Goal: Transaction & Acquisition: Obtain resource

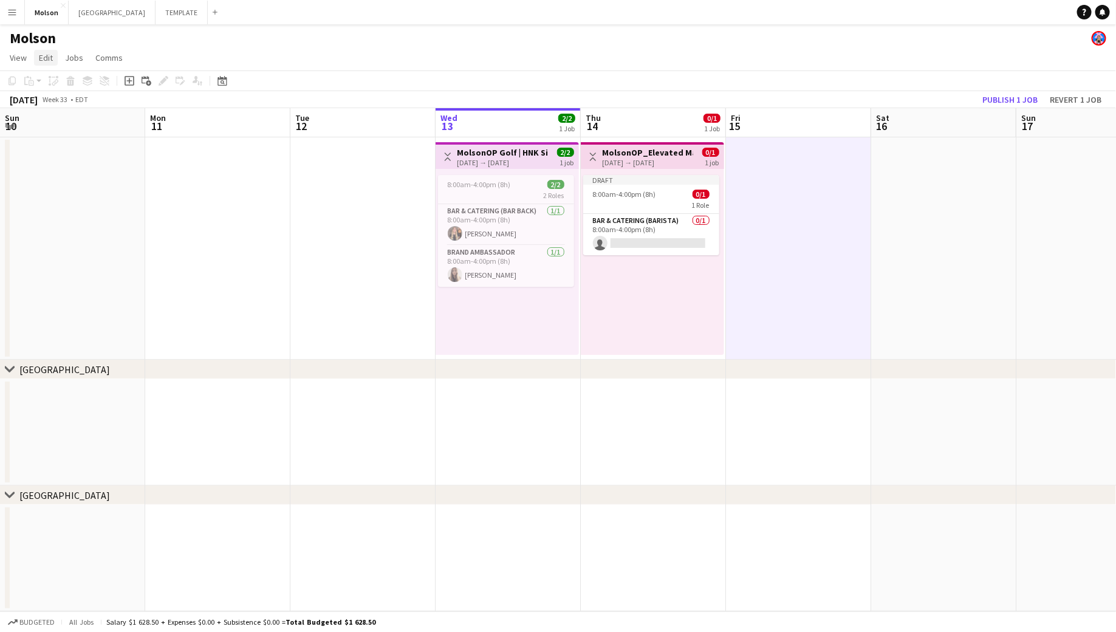
scroll to position [0, 291]
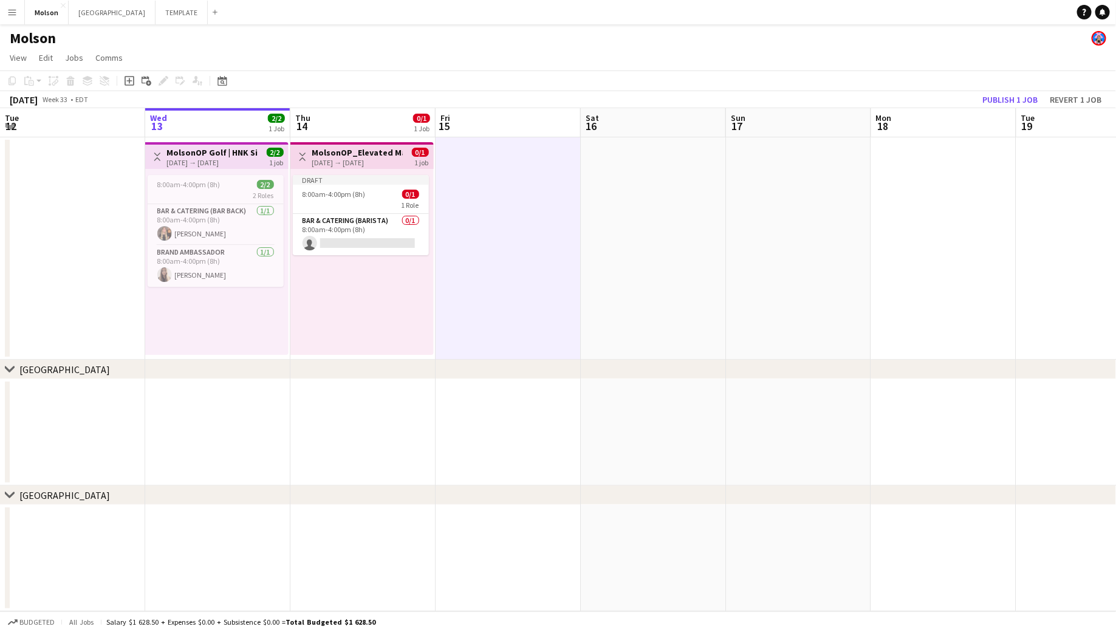
click at [13, 11] on app-icon "Menu" at bounding box center [12, 12] width 10 height 10
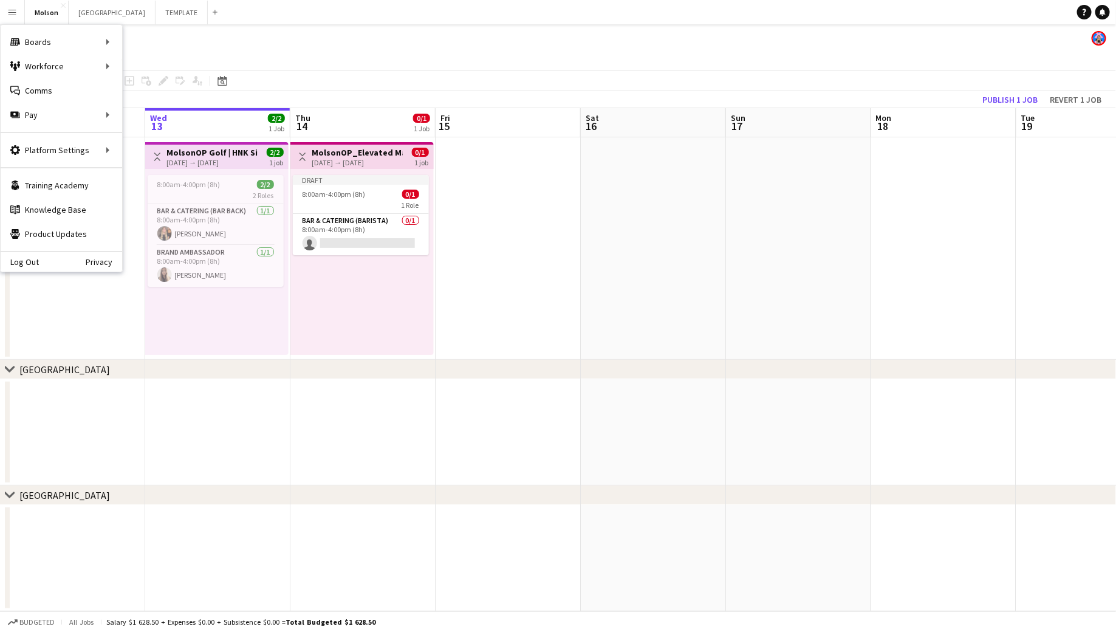
click at [329, 283] on div "Draft 8:00am-4:00pm (8h) 0/1 1 Role Bar & Catering (Barista) 0/1 8:00am-4:00pm …" at bounding box center [362, 262] width 143 height 186
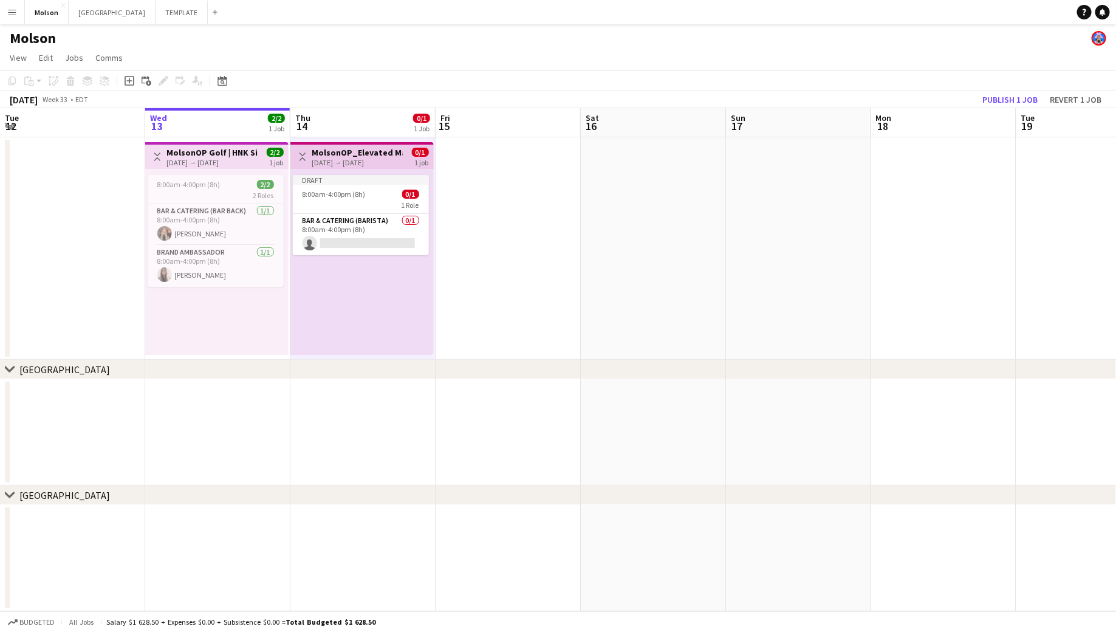
click at [368, 159] on div "[DATE] → [DATE]" at bounding box center [357, 162] width 91 height 9
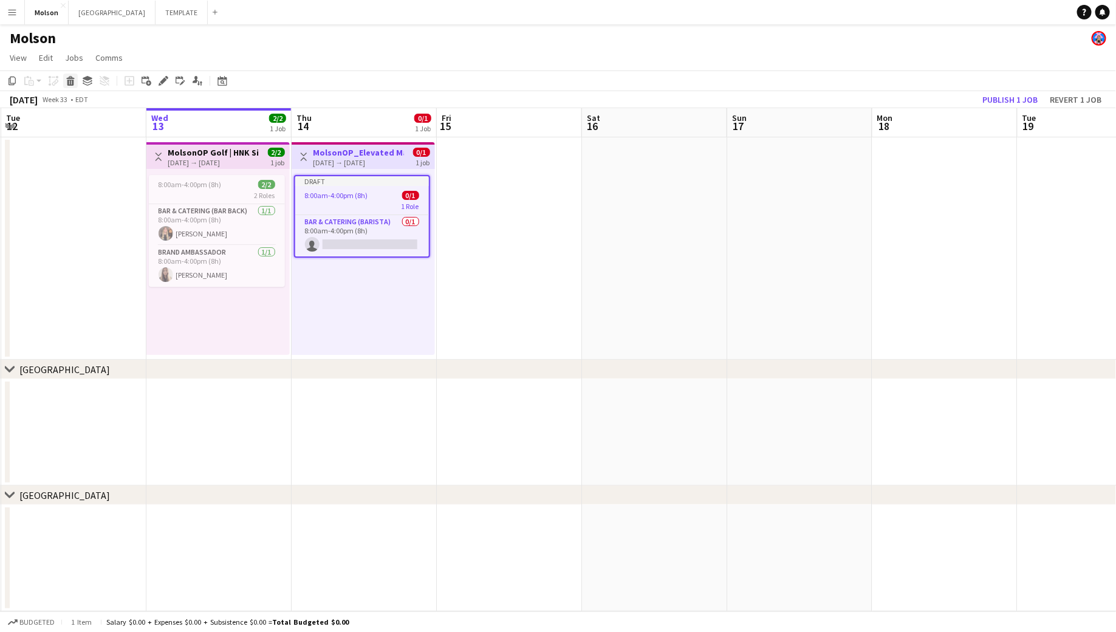
click at [70, 80] on icon at bounding box center [70, 83] width 7 height 6
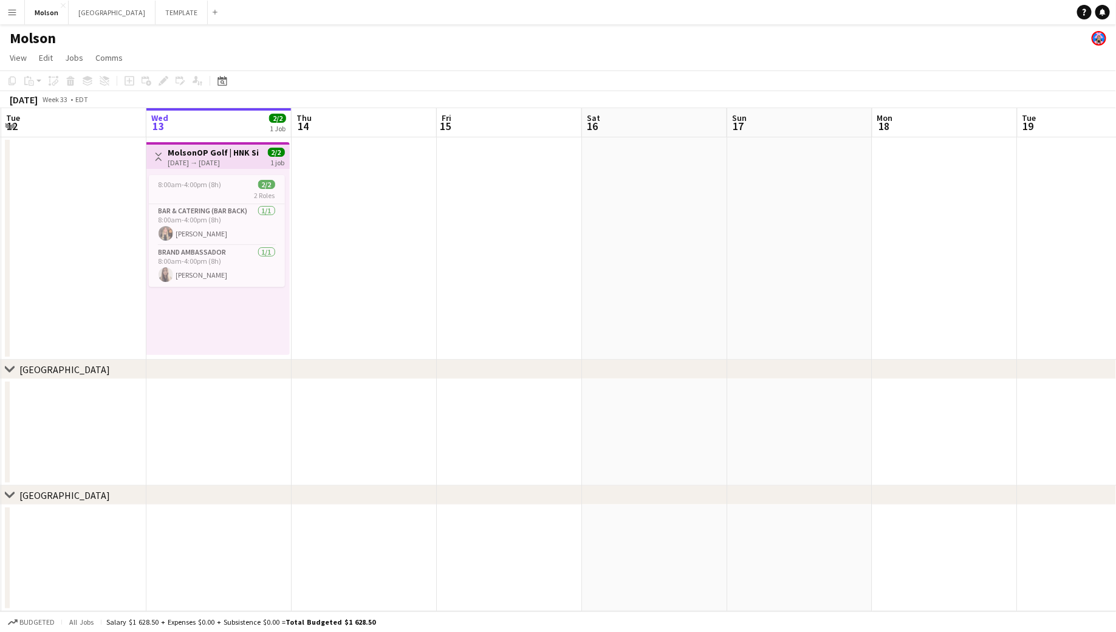
click at [218, 156] on h3 "MolsonOP Golf | HNK Silver ([GEOGRAPHIC_DATA], [GEOGRAPHIC_DATA])" at bounding box center [213, 152] width 91 height 11
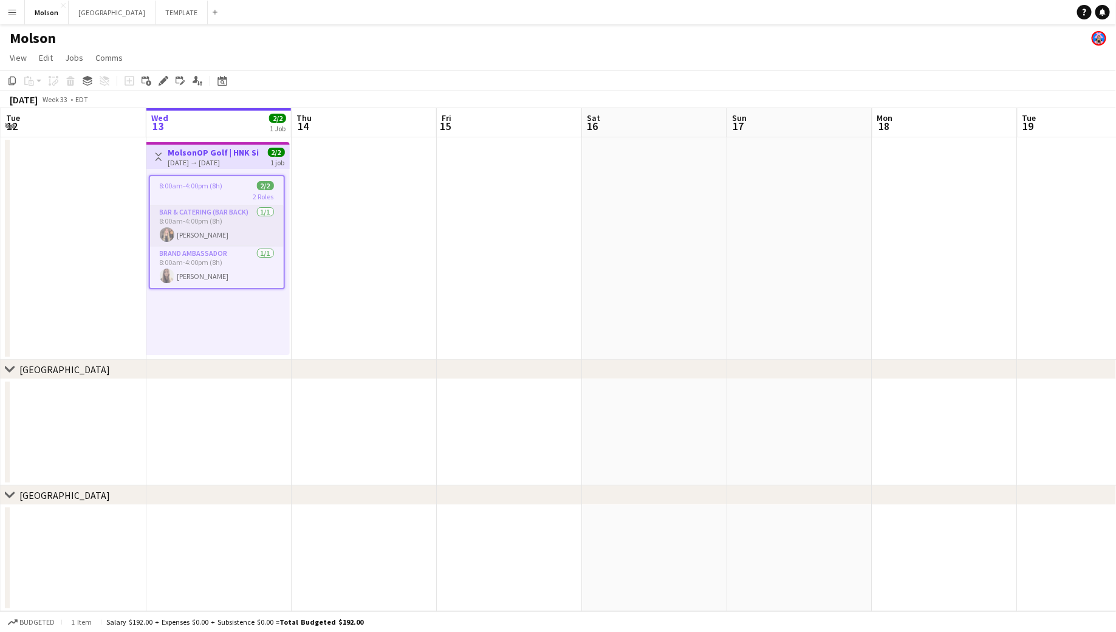
click at [202, 221] on app-card-role "Bar & Catering (Bar Back) [DATE] 8:00am-4:00pm (8h) [PERSON_NAME]" at bounding box center [217, 225] width 134 height 41
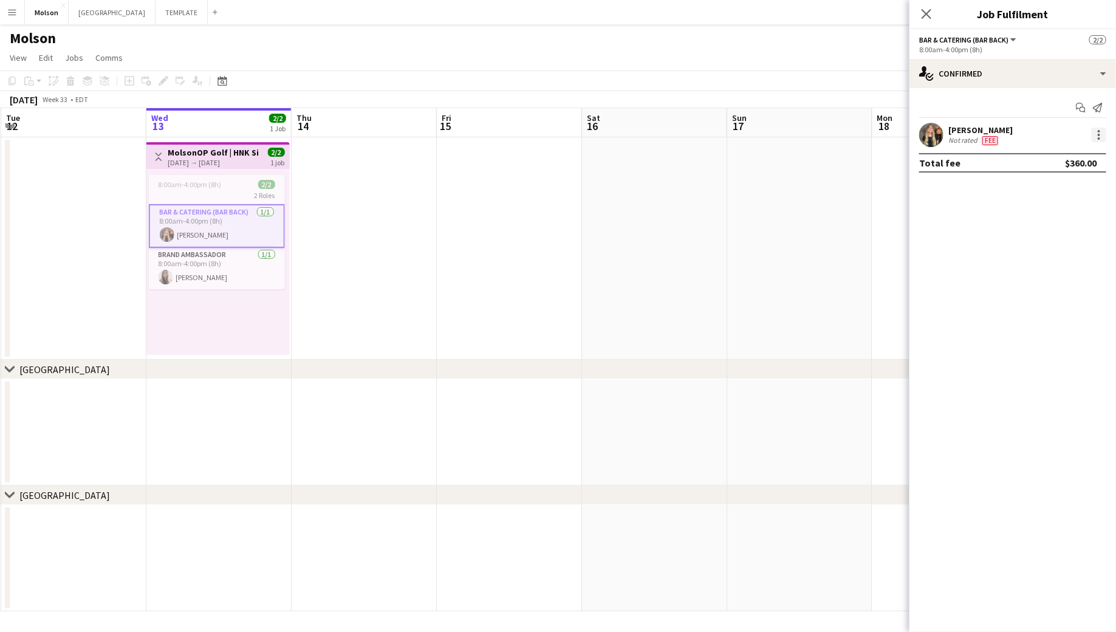
click at [1097, 136] on div at bounding box center [1099, 135] width 15 height 15
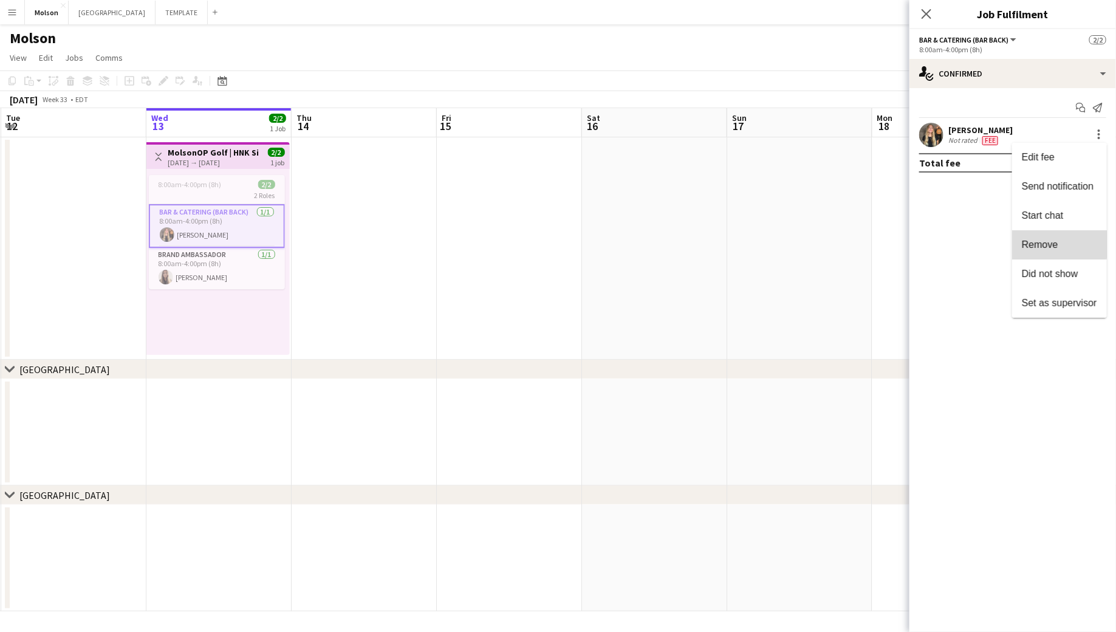
click at [1050, 244] on span "Remove" at bounding box center [1040, 244] width 36 height 10
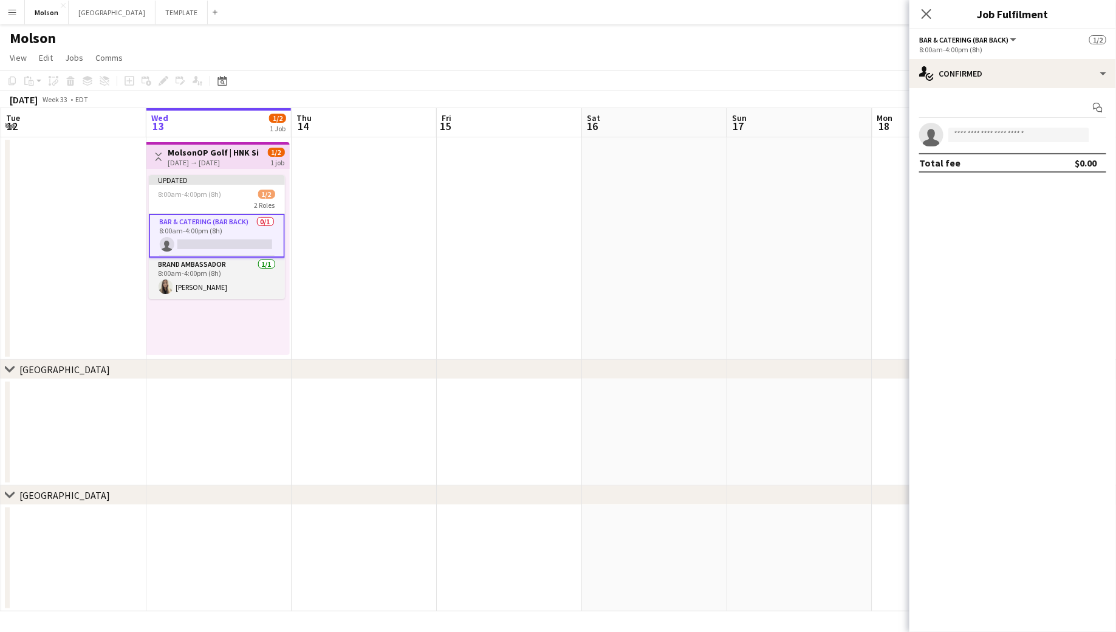
click at [218, 270] on app-card-role "Brand Ambassador [DATE] 8:00am-4:00pm (8h) [PERSON_NAME]" at bounding box center [217, 278] width 136 height 41
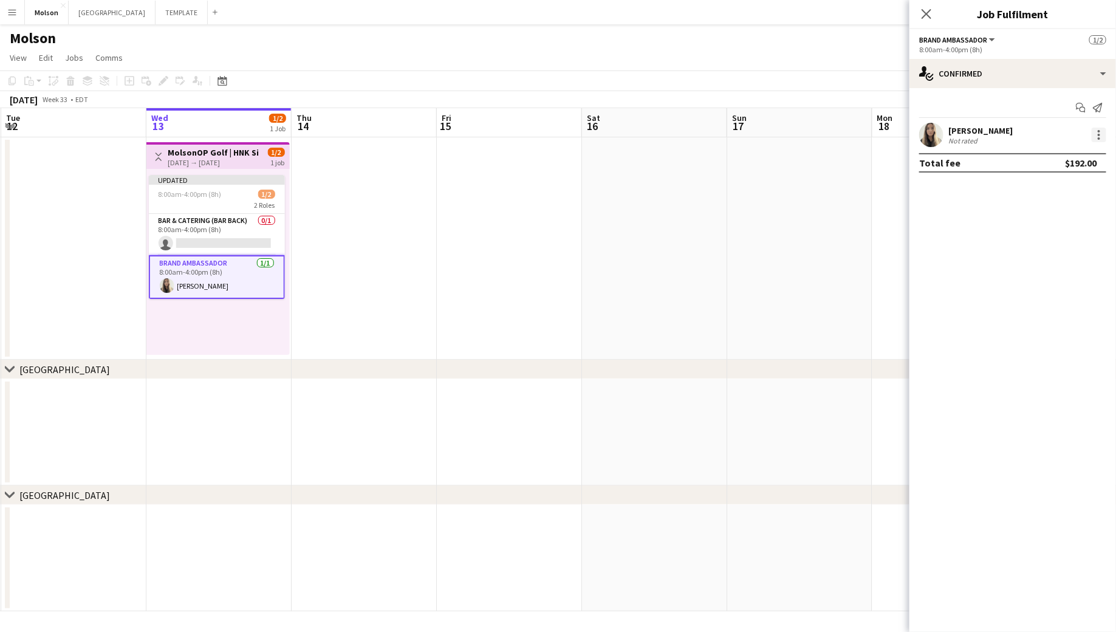
click at [1100, 134] on div at bounding box center [1099, 135] width 2 height 2
click at [1033, 244] on span "Remove" at bounding box center [1040, 244] width 36 height 10
click at [208, 155] on h3 "MolsonOP Golf | HNK Silver ([GEOGRAPHIC_DATA], [GEOGRAPHIC_DATA])" at bounding box center [213, 152] width 91 height 11
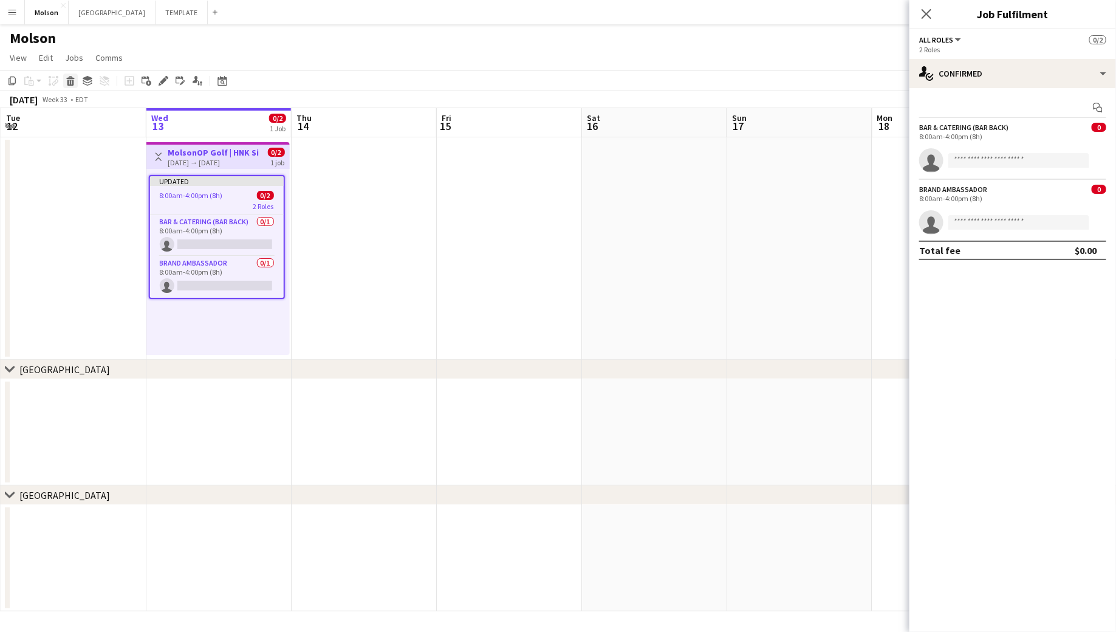
click at [72, 84] on icon at bounding box center [70, 83] width 7 height 6
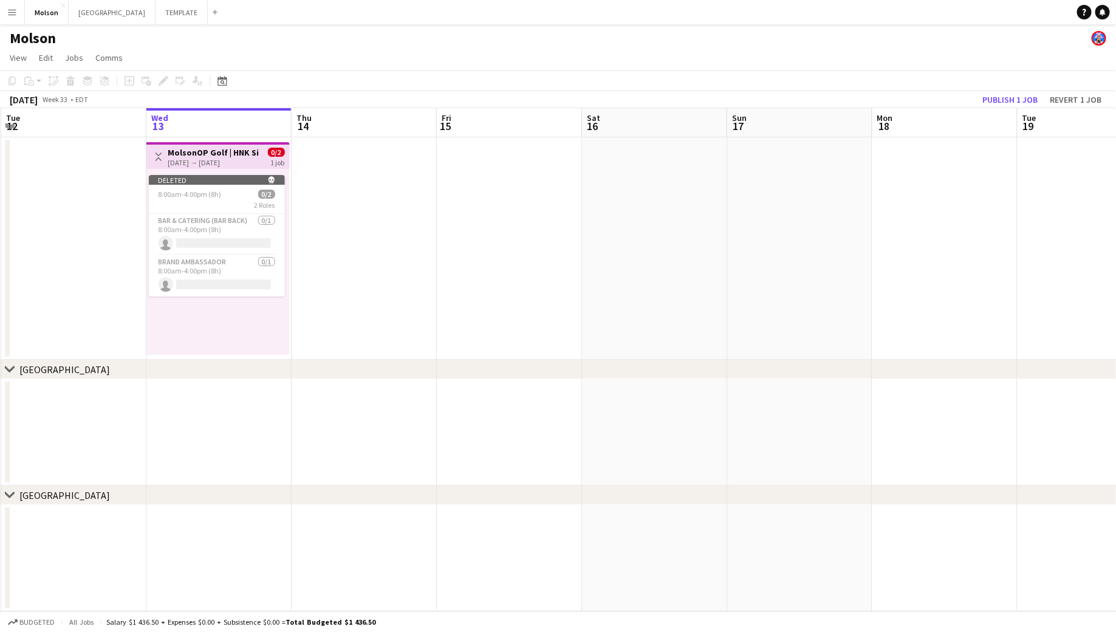
click at [191, 151] on h3 "MolsonOP Golf | HNK Silver ([GEOGRAPHIC_DATA], [GEOGRAPHIC_DATA])" at bounding box center [213, 152] width 91 height 11
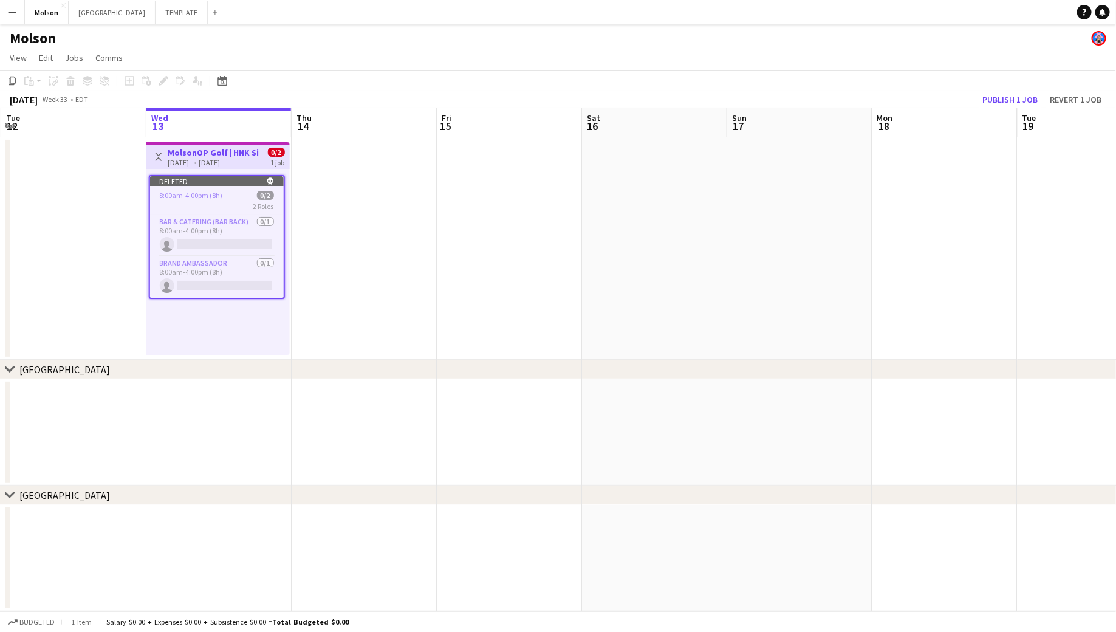
click at [205, 213] on app-job-card "Deleted skull 8:00am-4:00pm (8h) 0/2 2 Roles Bar & Catering (Bar Back) 0/1 8:00…" at bounding box center [217, 237] width 136 height 124
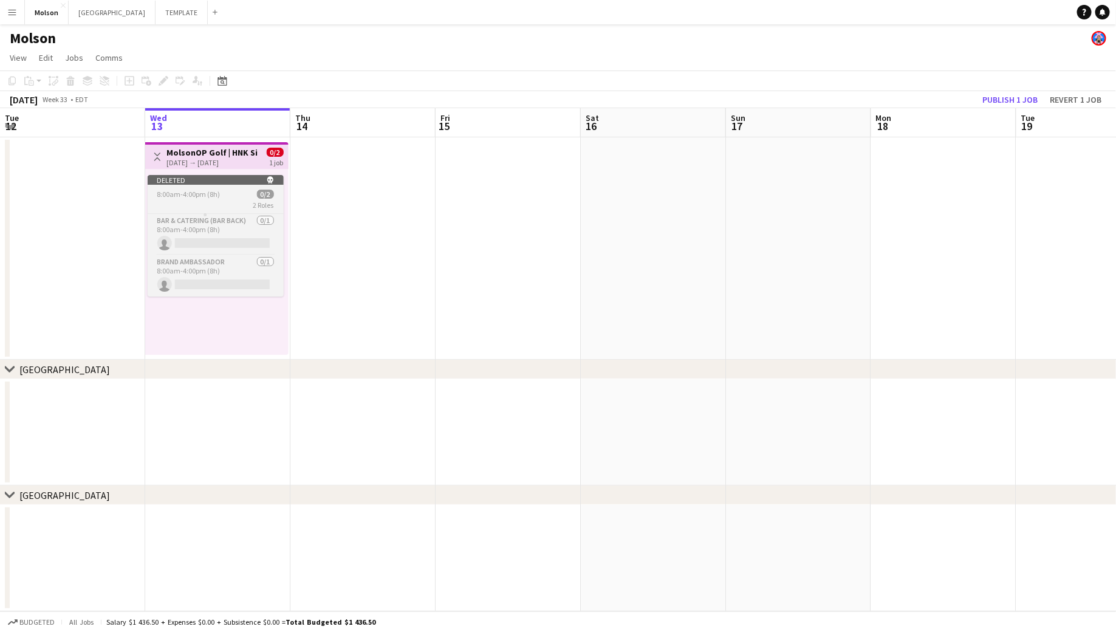
click at [178, 196] on span "8:00am-4:00pm (8h)" at bounding box center [188, 194] width 63 height 9
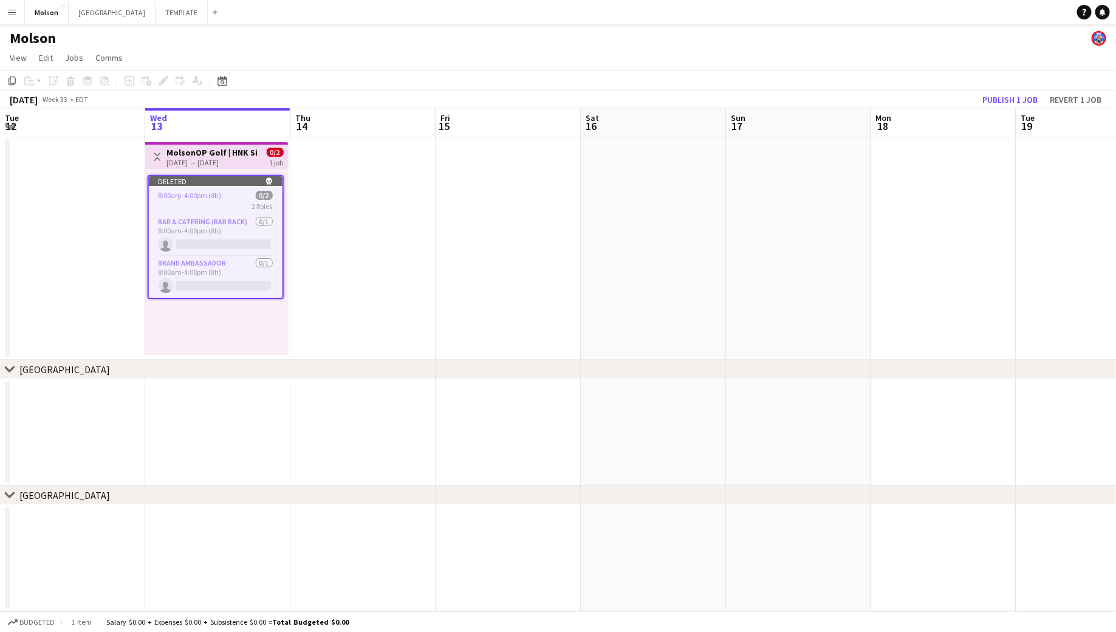
click at [199, 154] on h3 "MolsonOP Golf | HNK Silver ([GEOGRAPHIC_DATA], [GEOGRAPHIC_DATA])" at bounding box center [212, 152] width 91 height 11
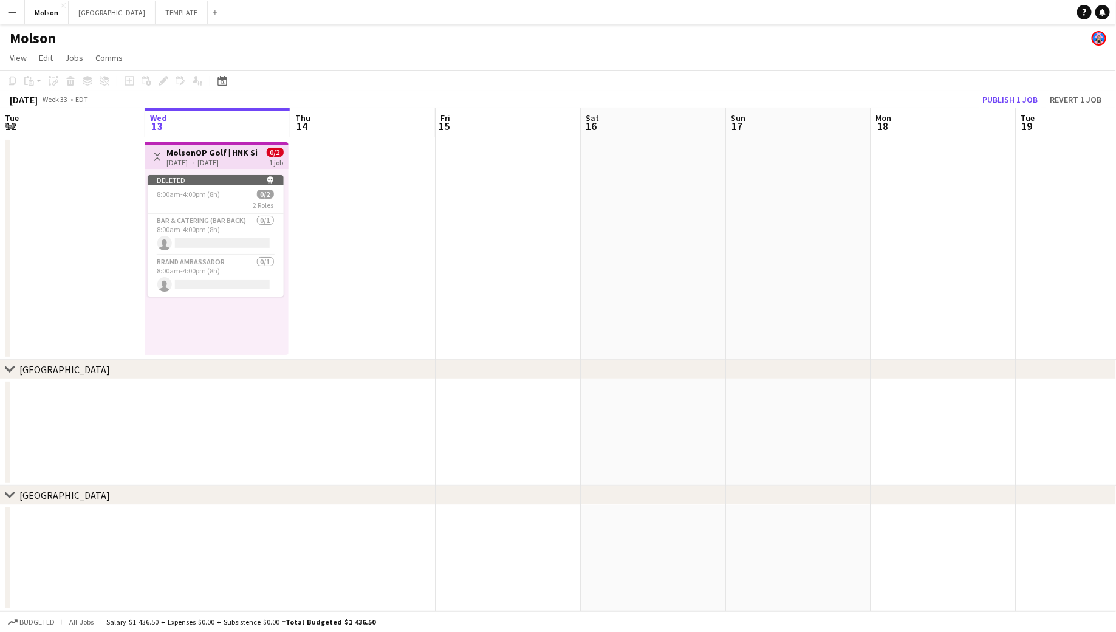
click at [198, 154] on h3 "MolsonOP Golf | HNK Silver ([GEOGRAPHIC_DATA], [GEOGRAPHIC_DATA])" at bounding box center [212, 152] width 91 height 11
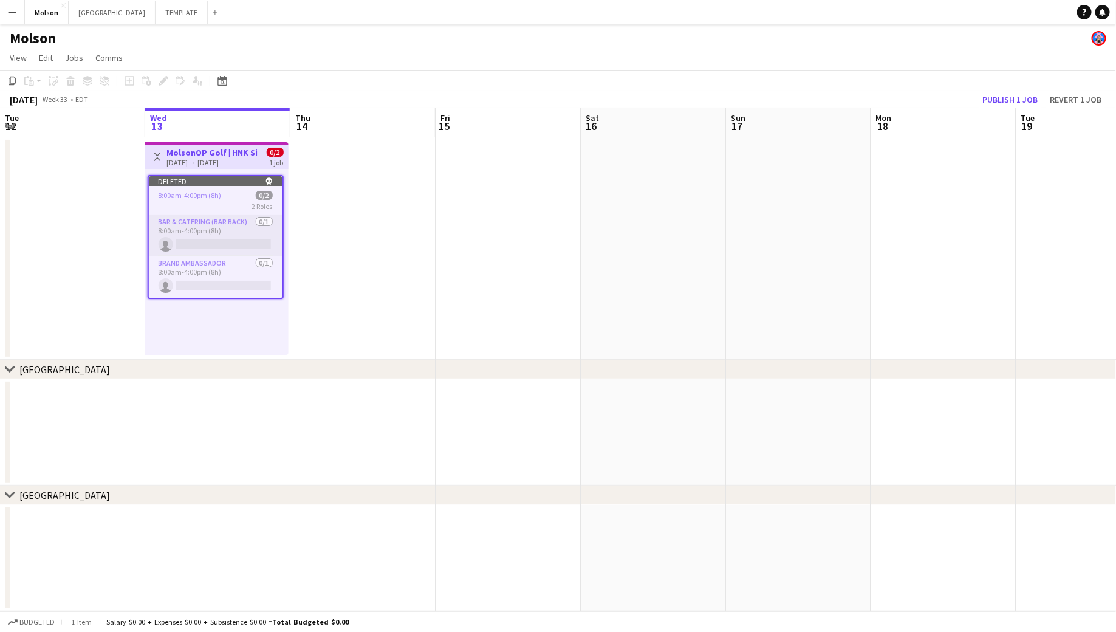
click at [256, 217] on app-card-role "Bar & Catering (Bar Back) 0/1 8:00am-4:00pm (8h) single-neutral-actions" at bounding box center [216, 235] width 134 height 41
click at [1063, 99] on button "Revert 1 job" at bounding box center [1075, 100] width 61 height 16
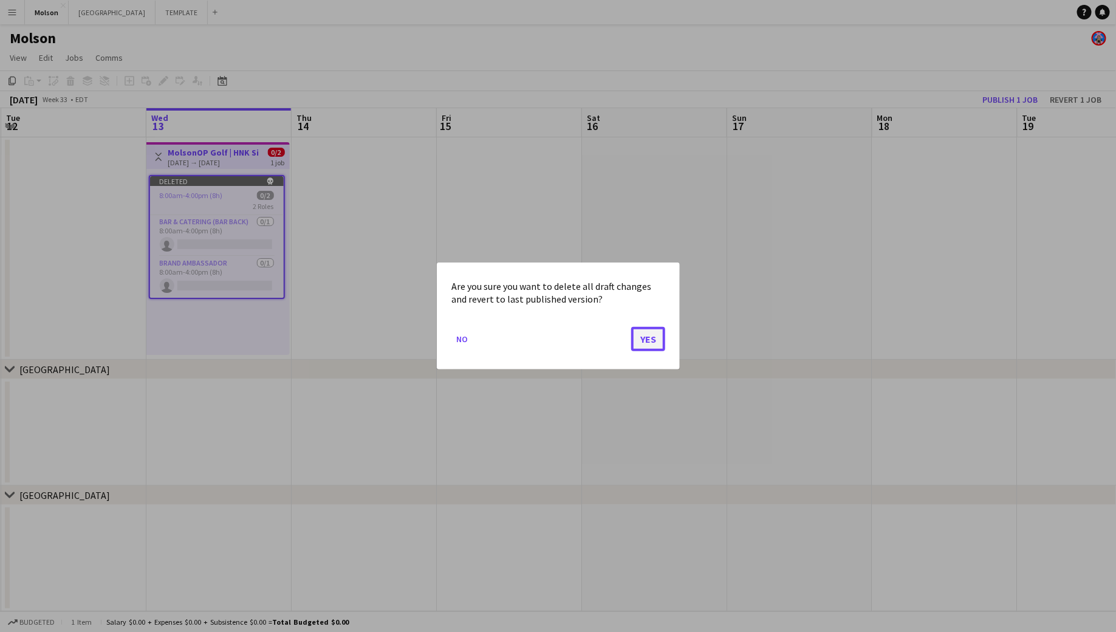
click at [645, 344] on button "Yes" at bounding box center [648, 339] width 34 height 24
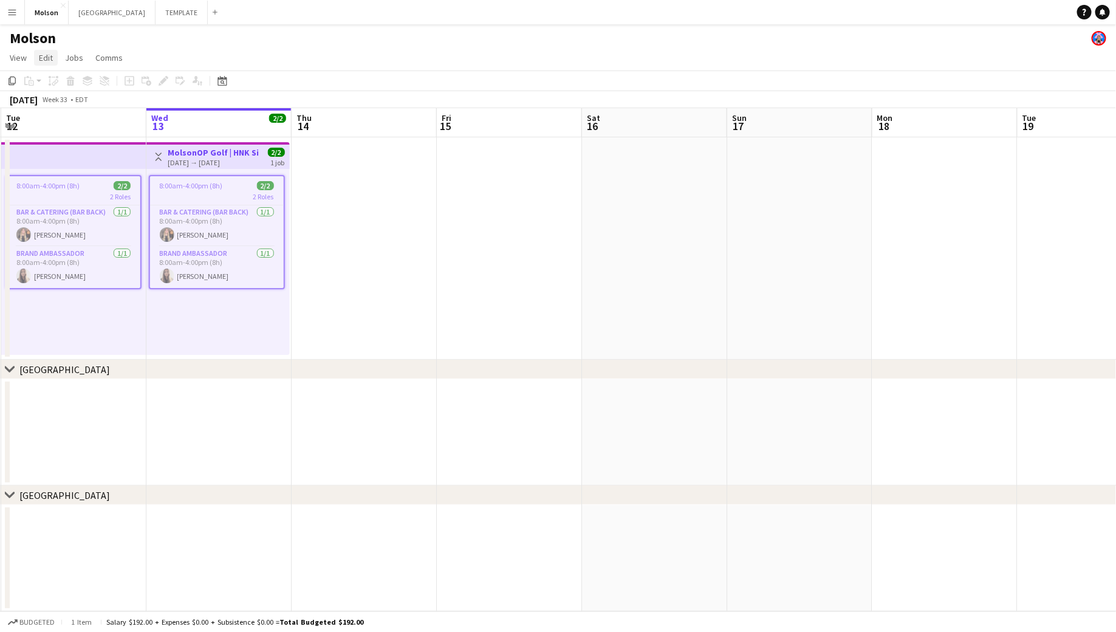
click at [38, 58] on link "Edit" at bounding box center [46, 58] width 24 height 16
click at [294, 231] on app-date-cell at bounding box center [364, 248] width 145 height 222
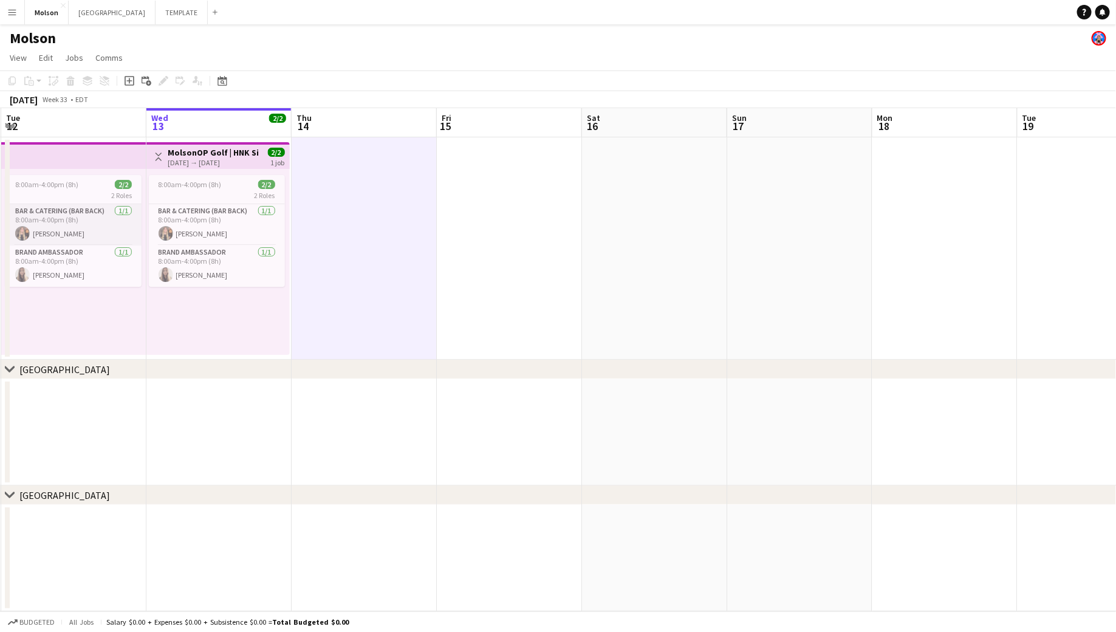
click at [39, 238] on app-card-role "Bar & Catering (Bar Back) [DATE] 8:00am-4:00pm (8h) [PERSON_NAME]" at bounding box center [73, 224] width 136 height 41
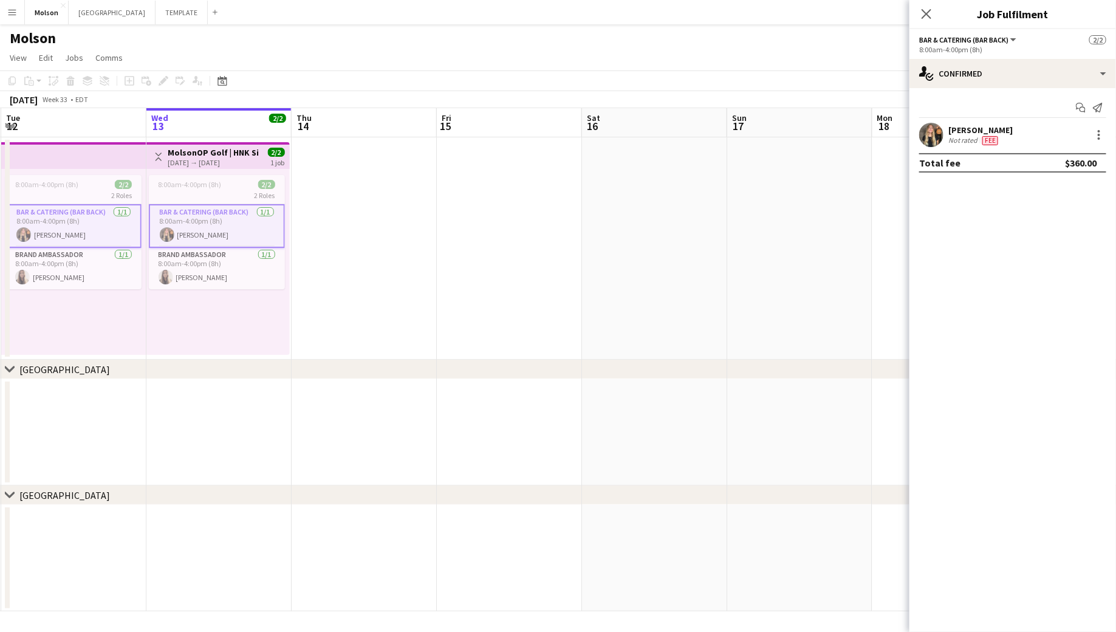
click at [230, 224] on app-card-role "Bar & Catering (Bar Back) [DATE] 8:00am-4:00pm (8h) [PERSON_NAME]" at bounding box center [217, 226] width 136 height 44
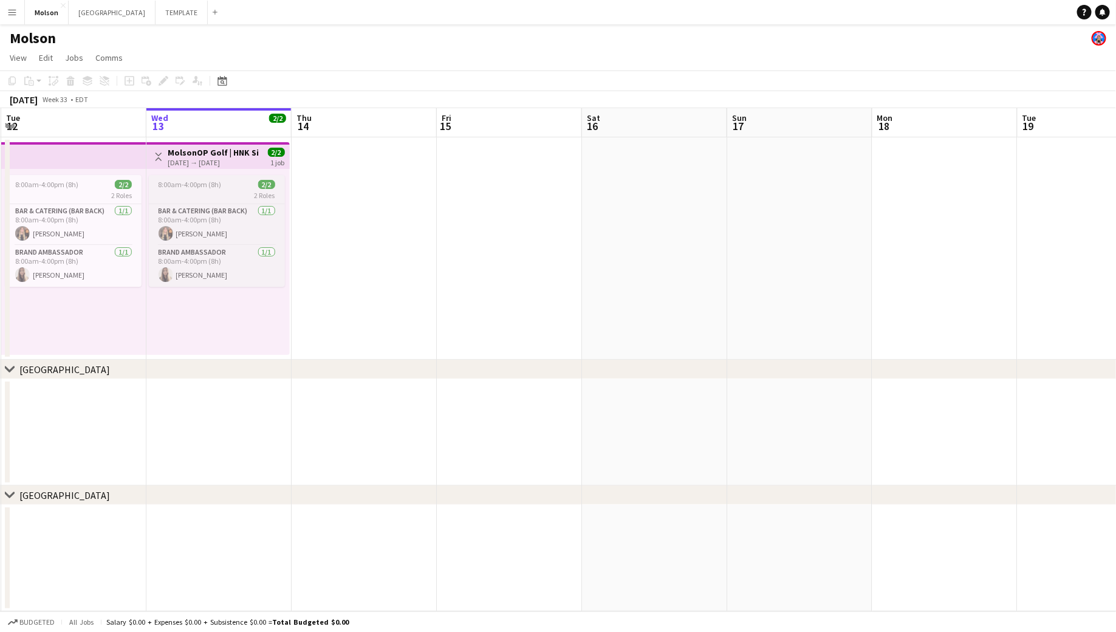
click at [225, 177] on app-job-card "8:00am-4:00pm (8h) 2/2 2 Roles Bar & Catering (Bar Back) [DATE] 8:00am-4:00pm (…" at bounding box center [217, 231] width 136 height 112
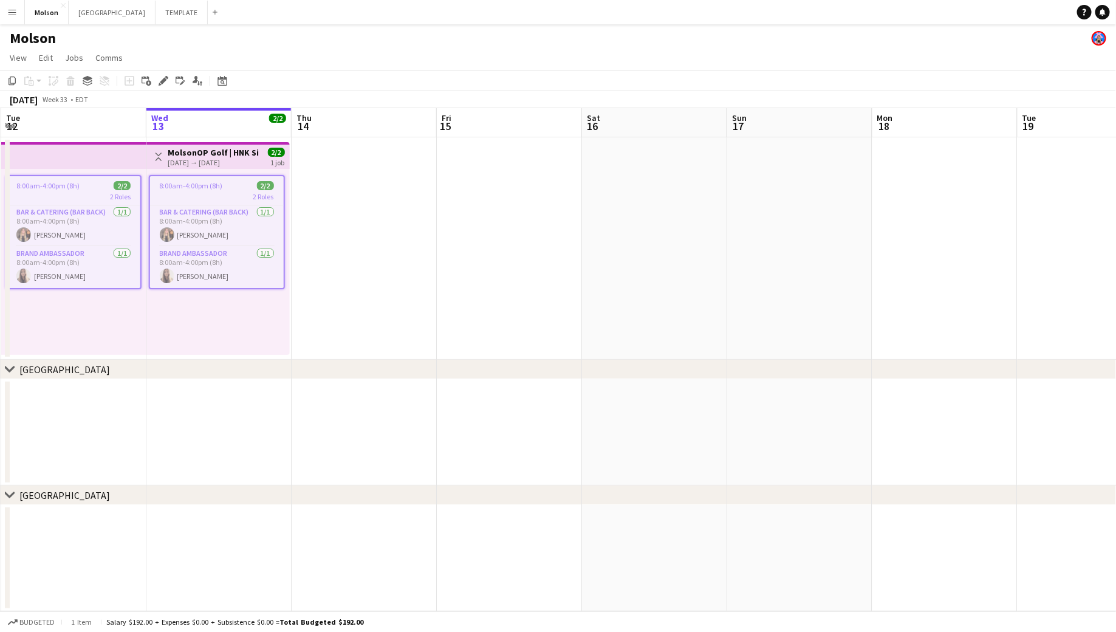
click at [1007, 190] on app-date-cell at bounding box center [945, 248] width 145 height 222
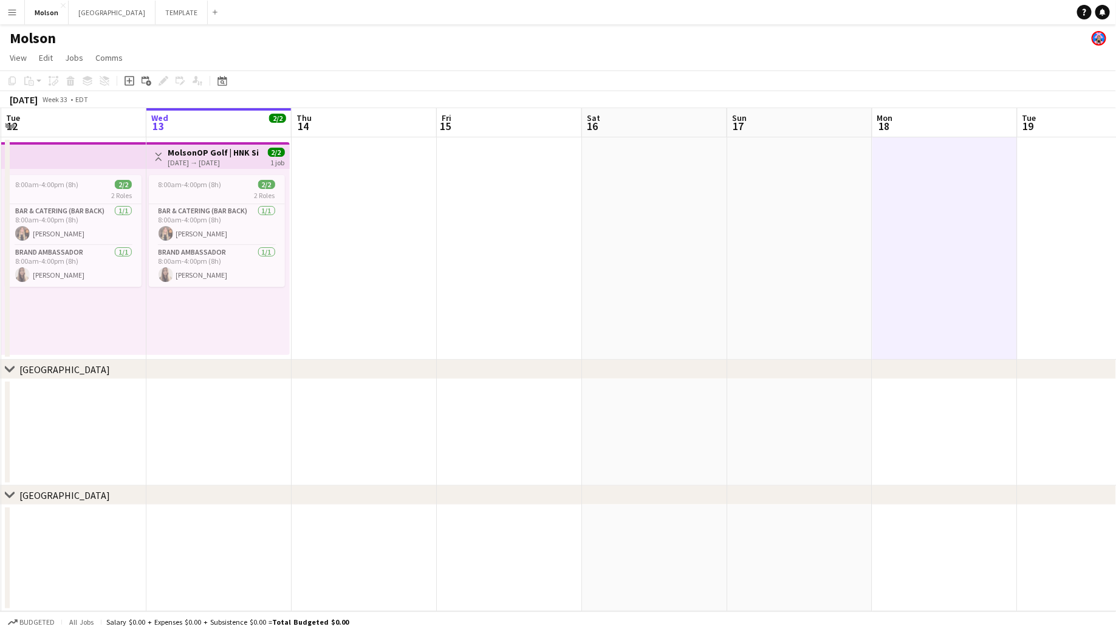
click at [473, 286] on app-date-cell at bounding box center [509, 248] width 145 height 222
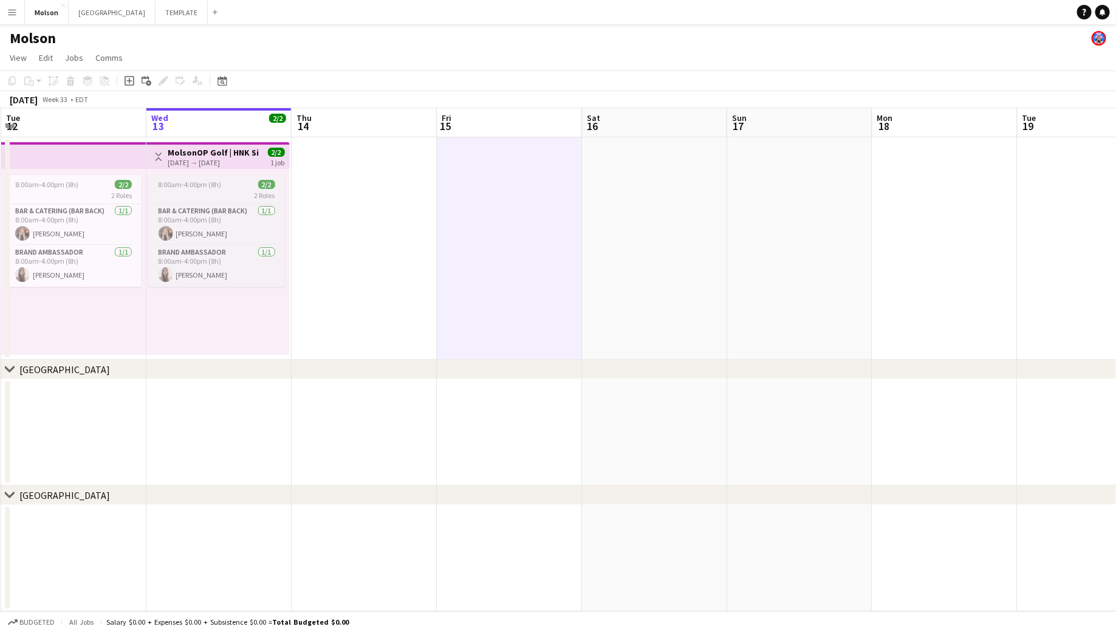
click at [220, 199] on div "2 Roles" at bounding box center [217, 195] width 136 height 10
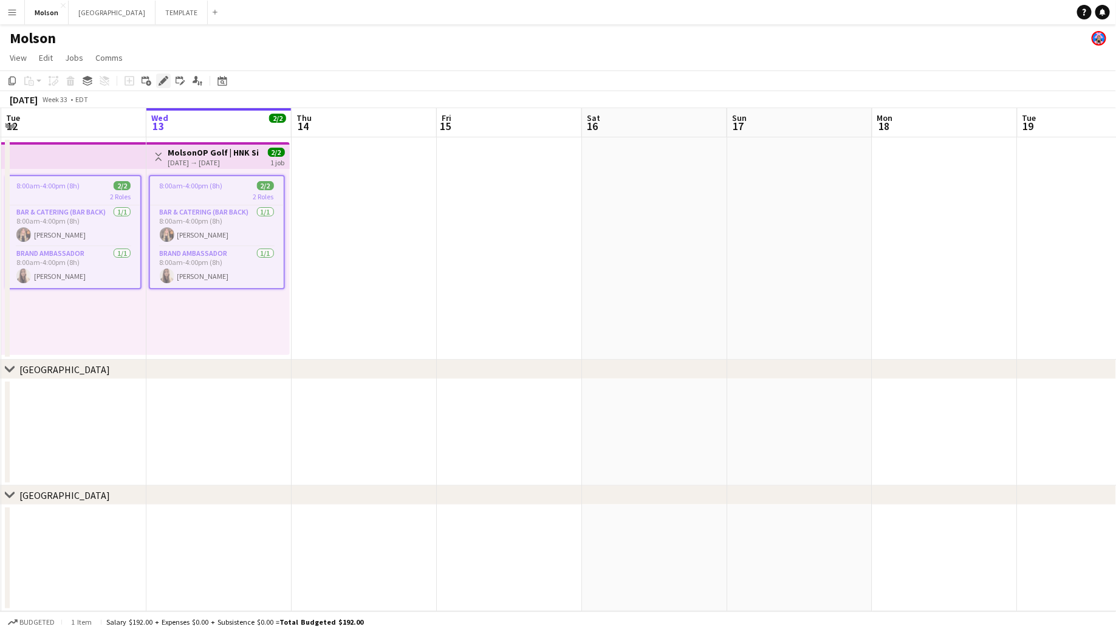
click at [160, 81] on icon at bounding box center [163, 81] width 7 height 7
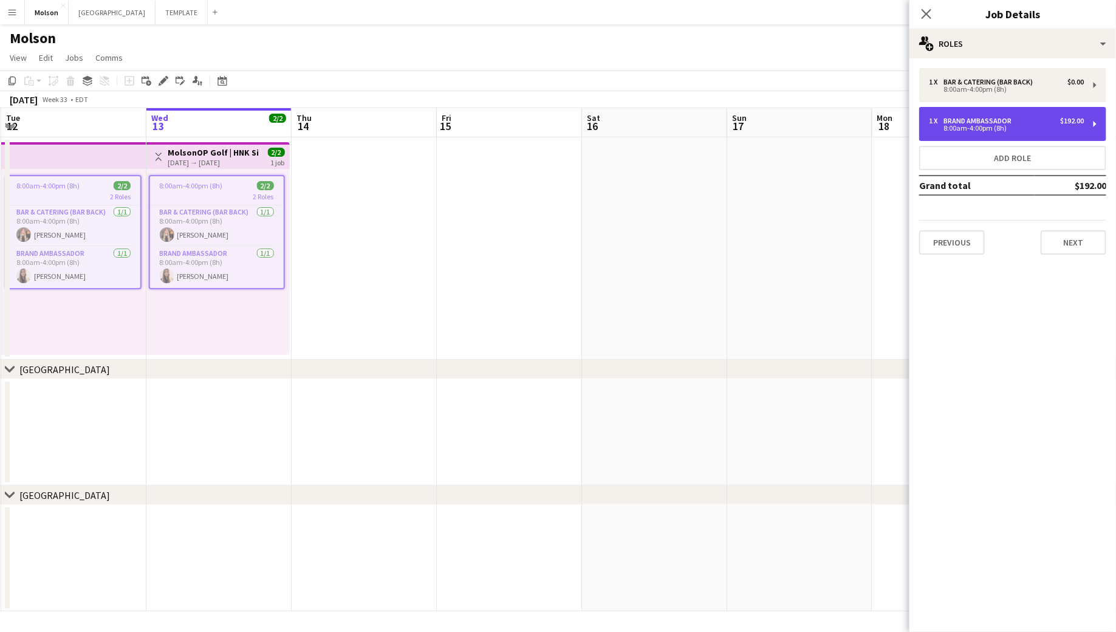
click at [1091, 124] on div "1 x Brand Ambassador $192.00 8:00am-4:00pm (8h)" at bounding box center [1013, 124] width 187 height 34
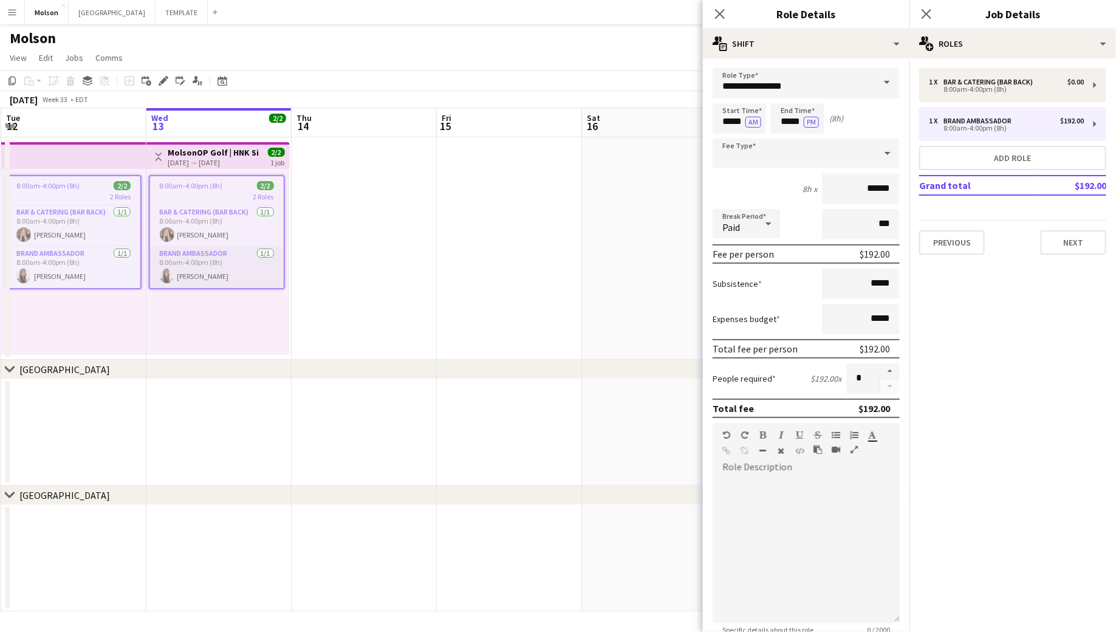
click at [223, 257] on app-card-role "Brand Ambassador [DATE] 8:00am-4:00pm (8h) [PERSON_NAME]" at bounding box center [217, 267] width 134 height 41
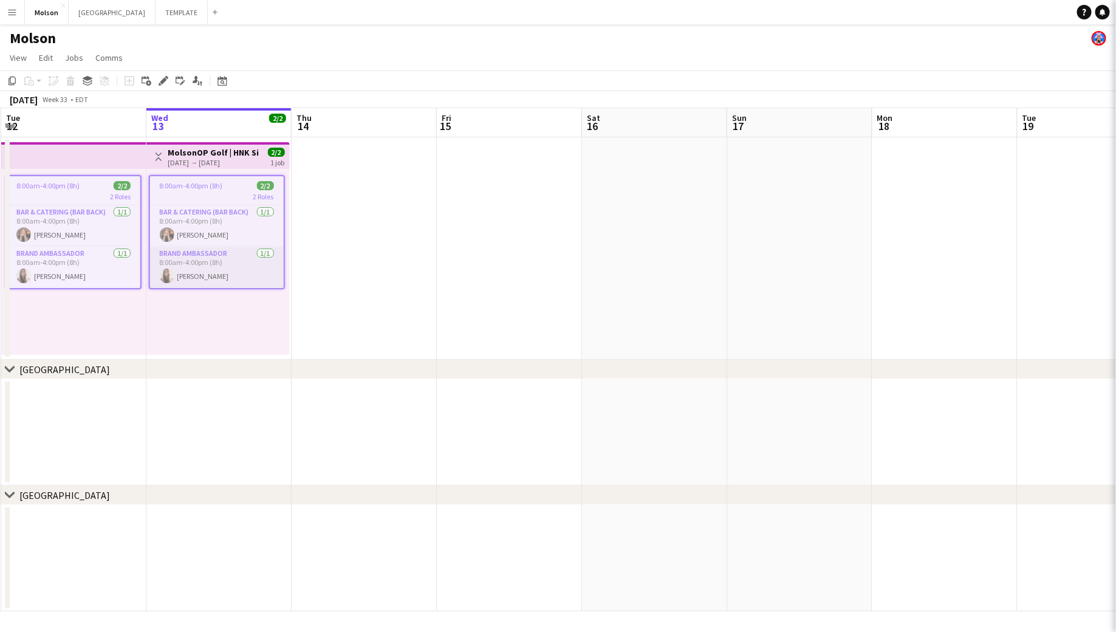
scroll to position [0, 291]
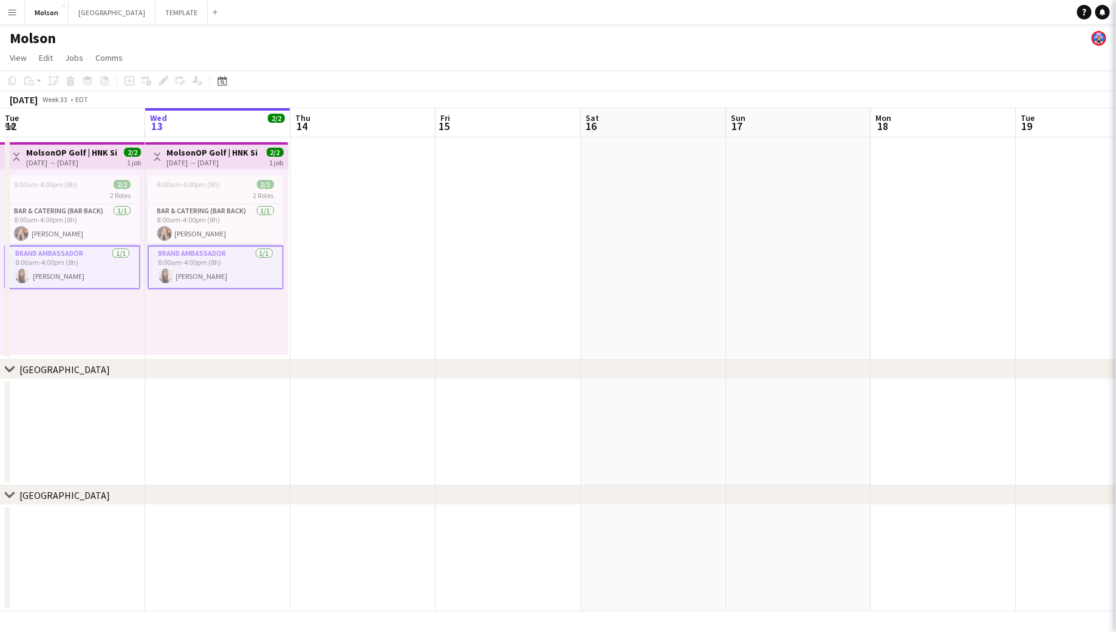
click at [212, 273] on app-card-role "Brand Ambassador [DATE] 8:00am-4:00pm (8h) [PERSON_NAME]" at bounding box center [216, 268] width 136 height 44
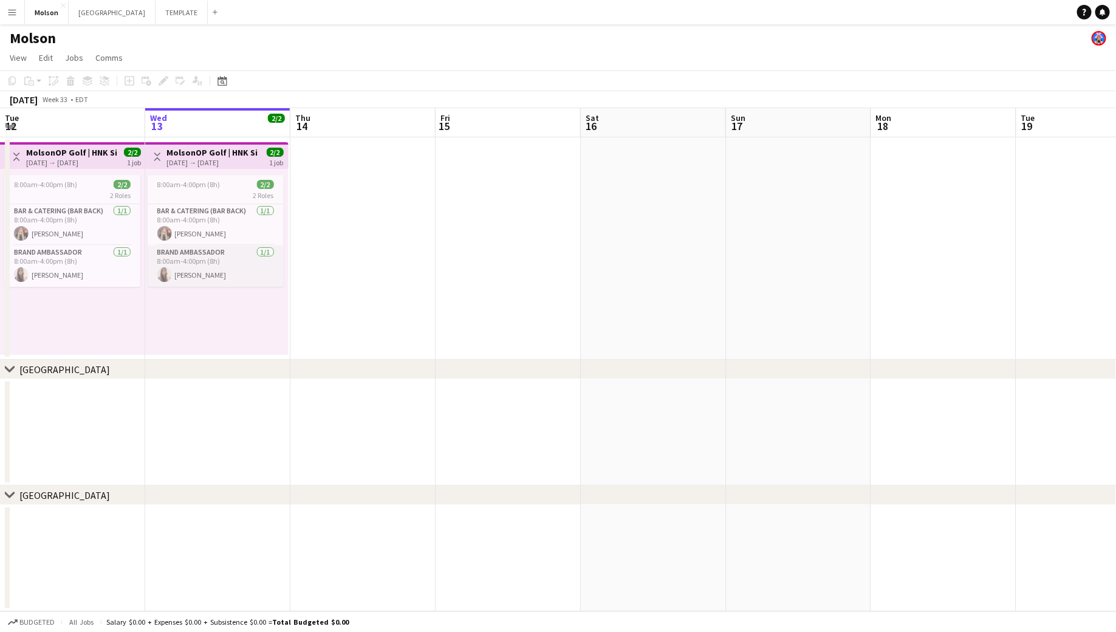
click at [212, 273] on app-card-role "Brand Ambassador [DATE] 8:00am-4:00pm (8h) [PERSON_NAME]" at bounding box center [216, 266] width 136 height 41
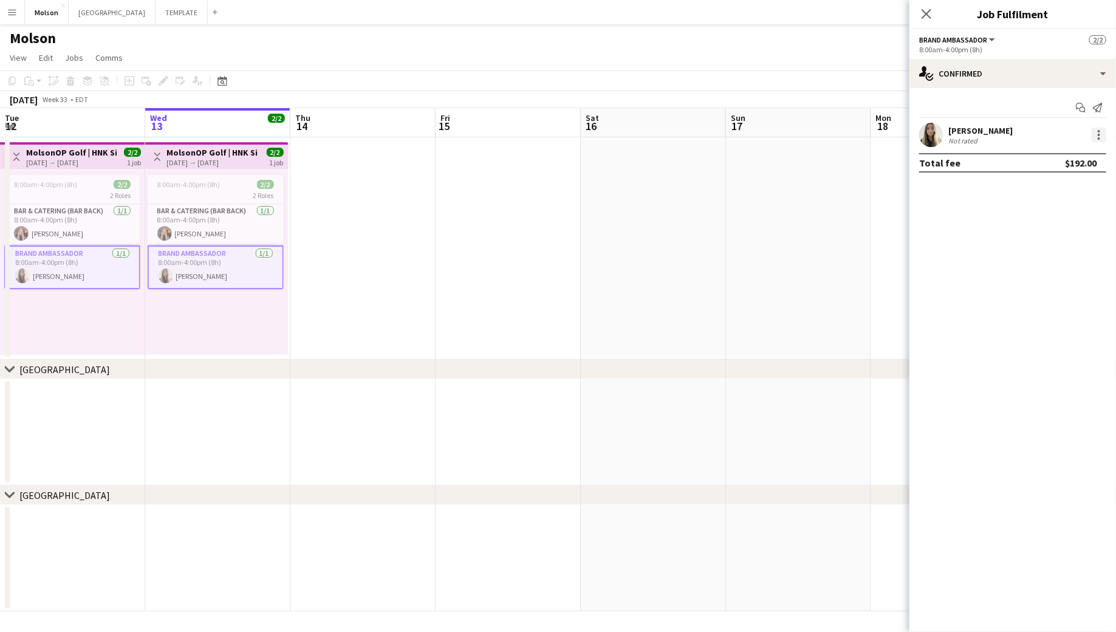
click at [1098, 135] on div at bounding box center [1099, 135] width 15 height 15
click at [1030, 242] on span "Remove" at bounding box center [1040, 244] width 36 height 10
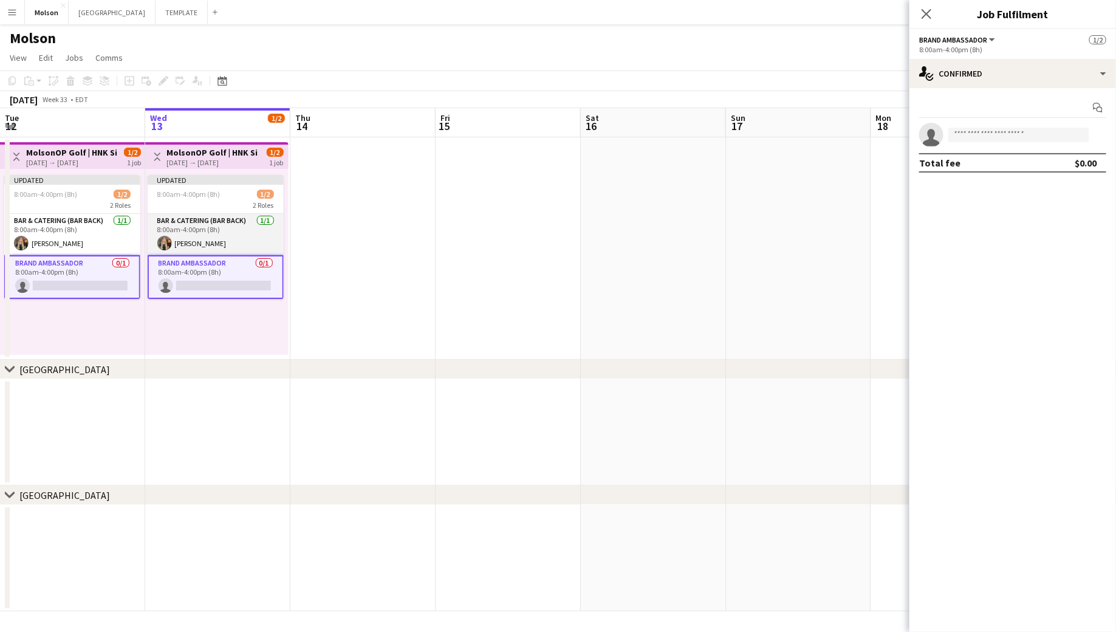
click at [208, 233] on app-card-role "Bar & Catering (Bar Back) [DATE] 8:00am-4:00pm (8h) [PERSON_NAME]" at bounding box center [216, 234] width 136 height 41
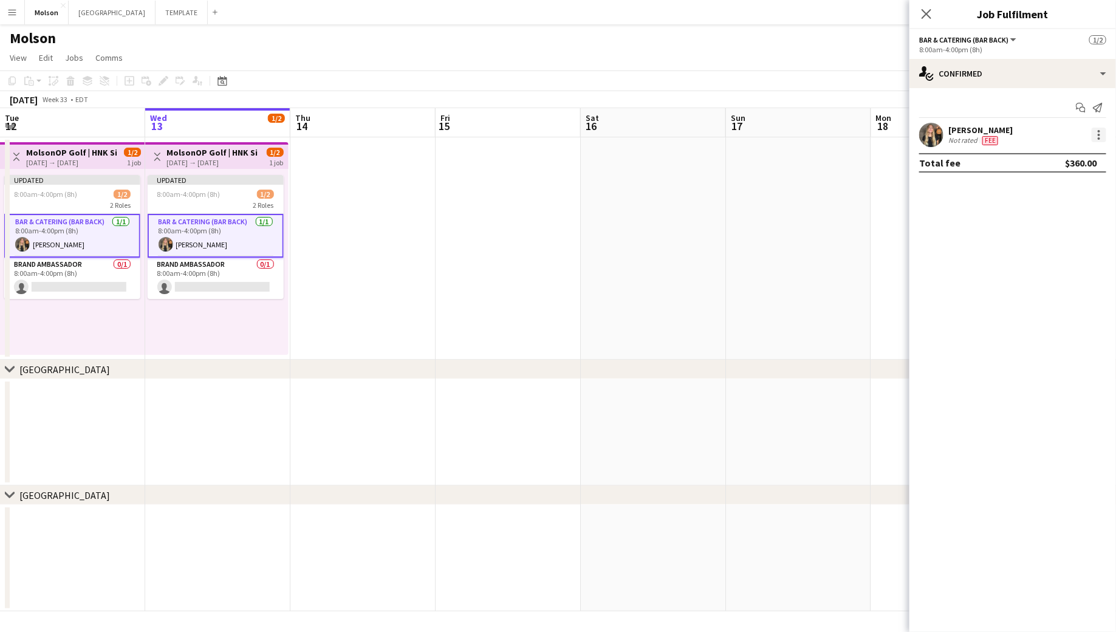
click at [1096, 132] on div at bounding box center [1099, 135] width 15 height 15
click at [1071, 242] on span "Remove" at bounding box center [1059, 244] width 75 height 11
click at [927, 11] on icon "Close pop-in" at bounding box center [927, 14] width 12 height 12
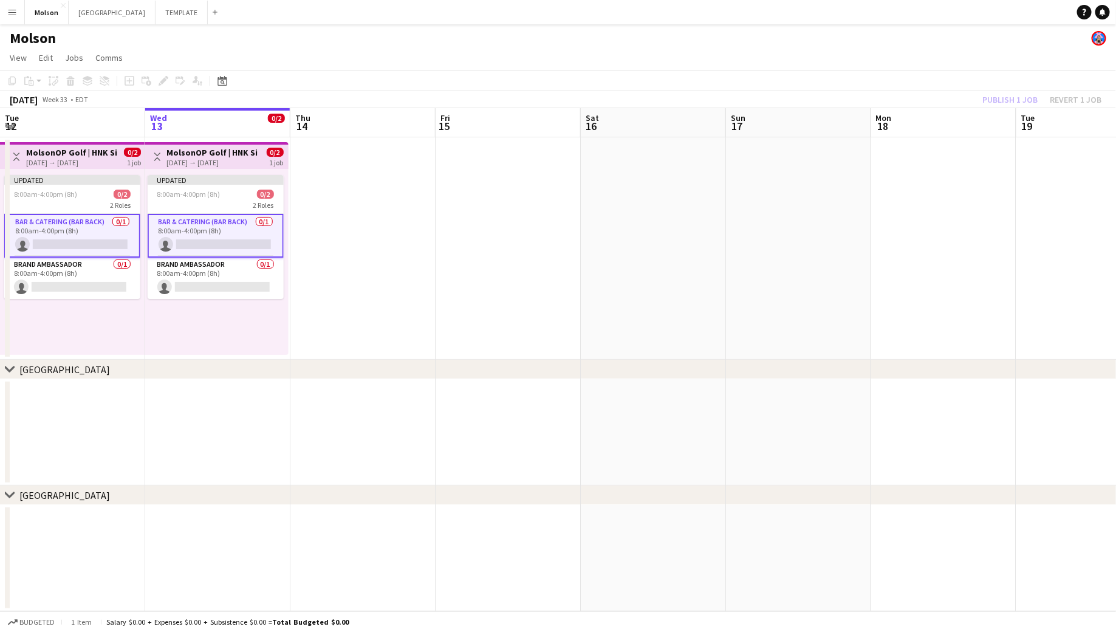
click at [1002, 101] on div "Publish 1 job Revert 1 job" at bounding box center [1042, 100] width 148 height 16
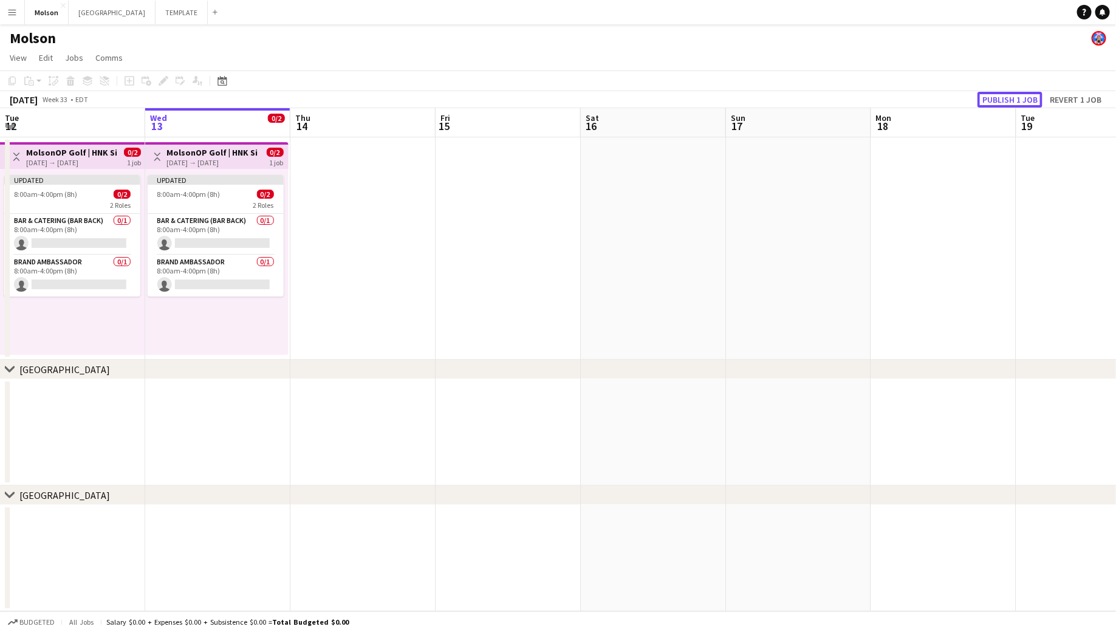
click at [1002, 101] on button "Publish 1 job" at bounding box center [1010, 100] width 65 height 16
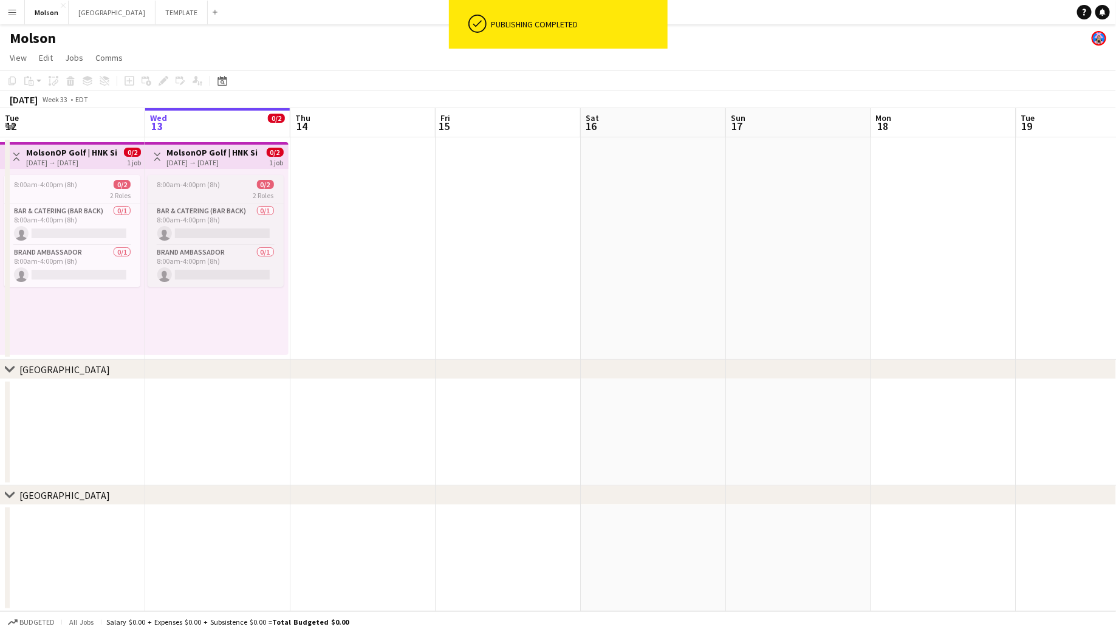
click at [212, 187] on span "8:00am-4:00pm (8h)" at bounding box center [188, 184] width 63 height 9
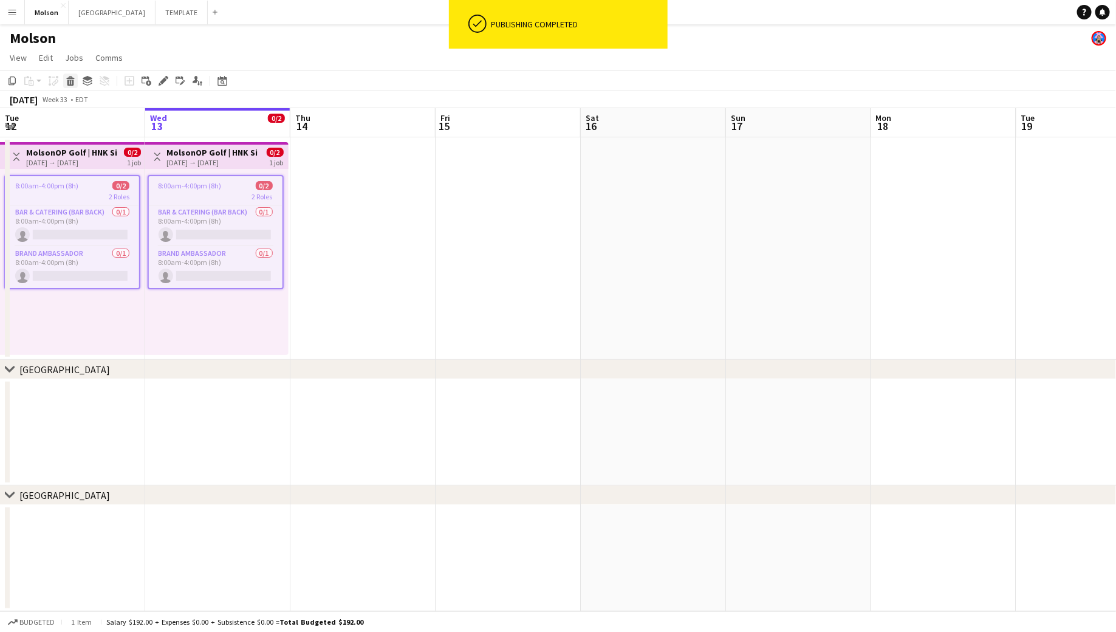
click at [74, 83] on icon "Delete" at bounding box center [71, 81] width 10 height 10
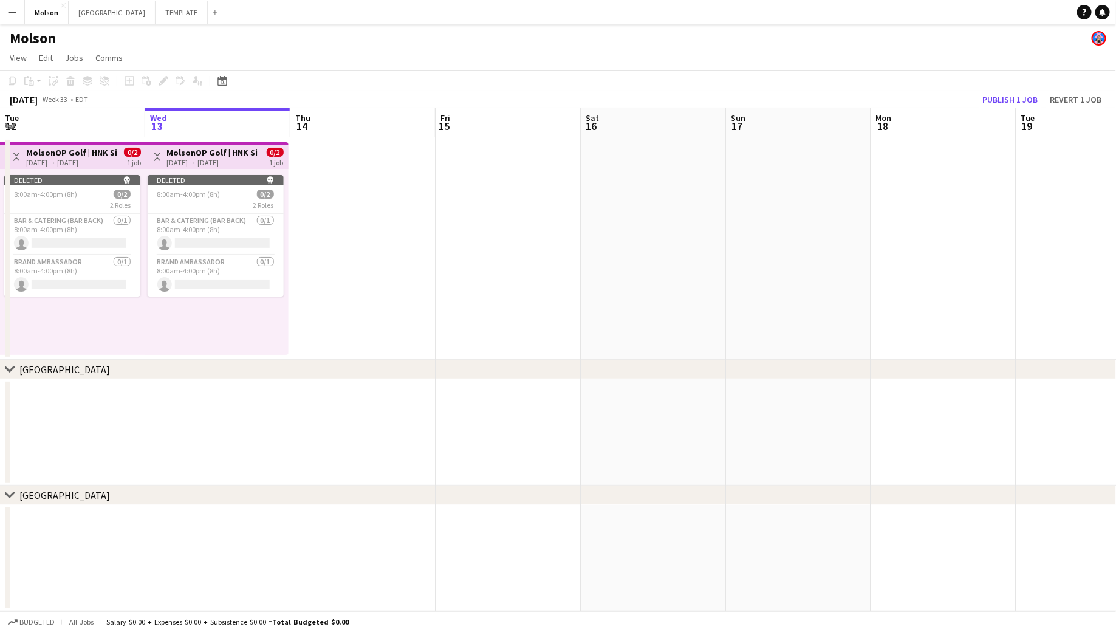
click at [332, 202] on app-date-cell at bounding box center [363, 248] width 145 height 222
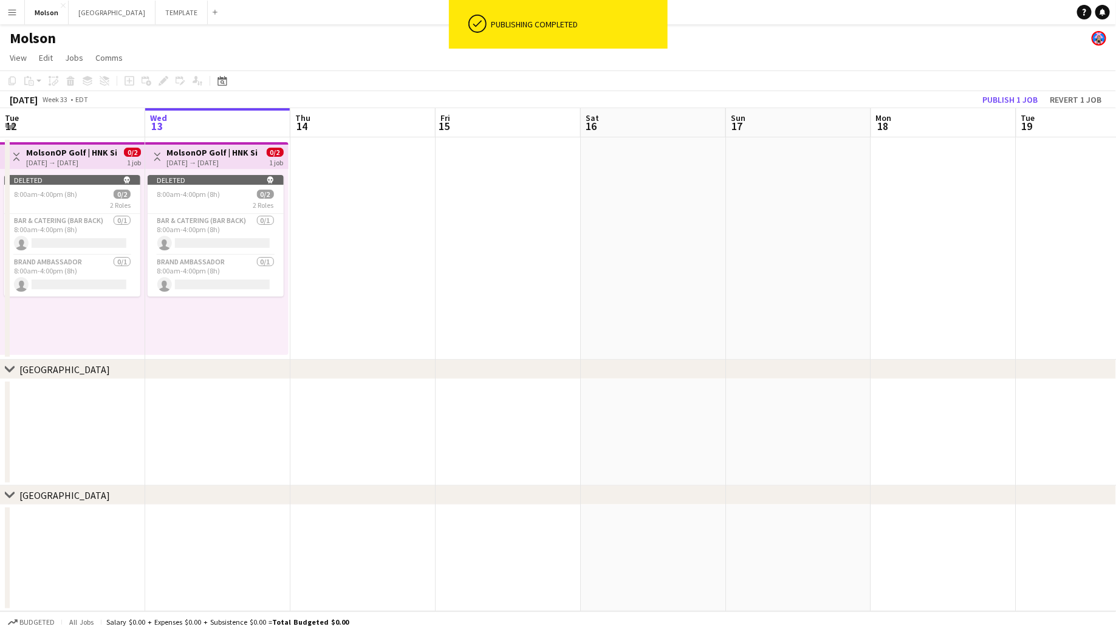
scroll to position [0, 289]
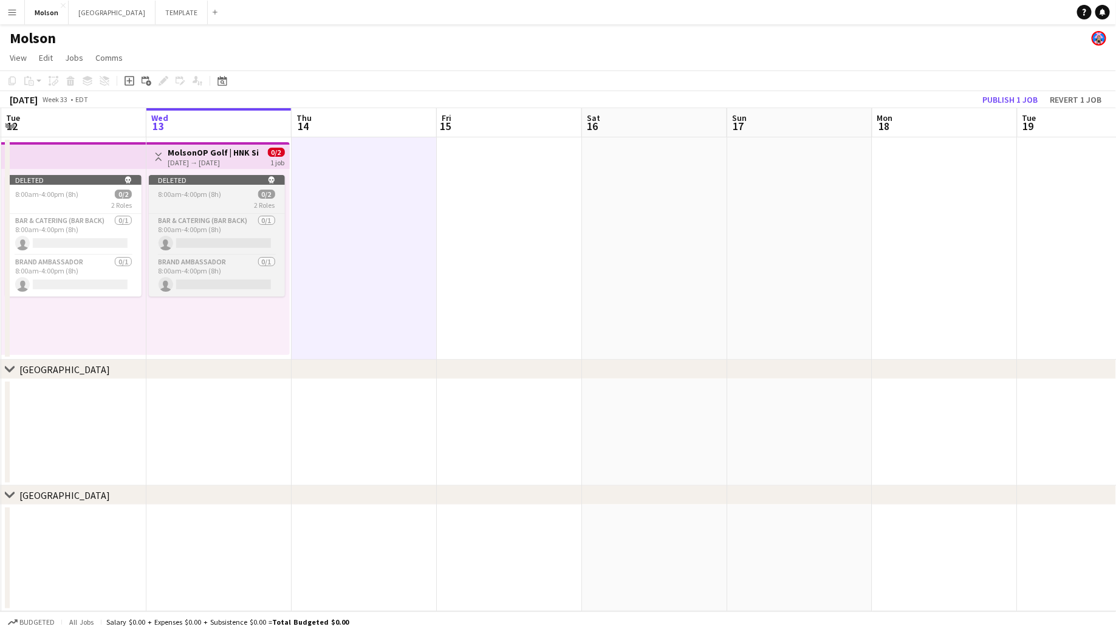
click at [189, 207] on div "2 Roles" at bounding box center [217, 205] width 136 height 10
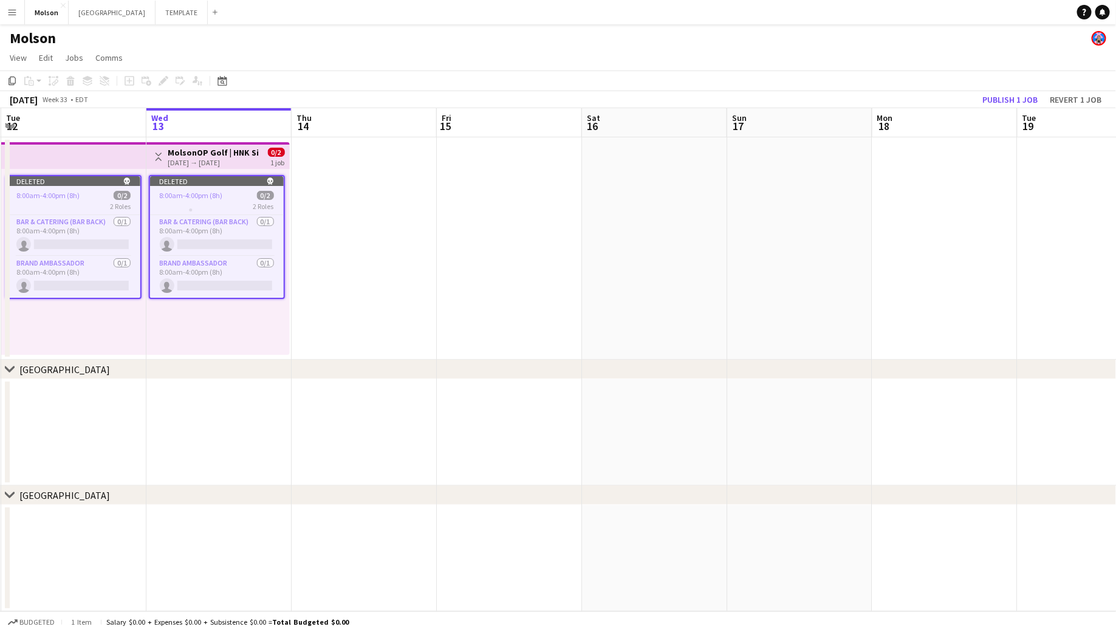
click at [195, 166] on div "[DATE] → [DATE]" at bounding box center [213, 162] width 91 height 9
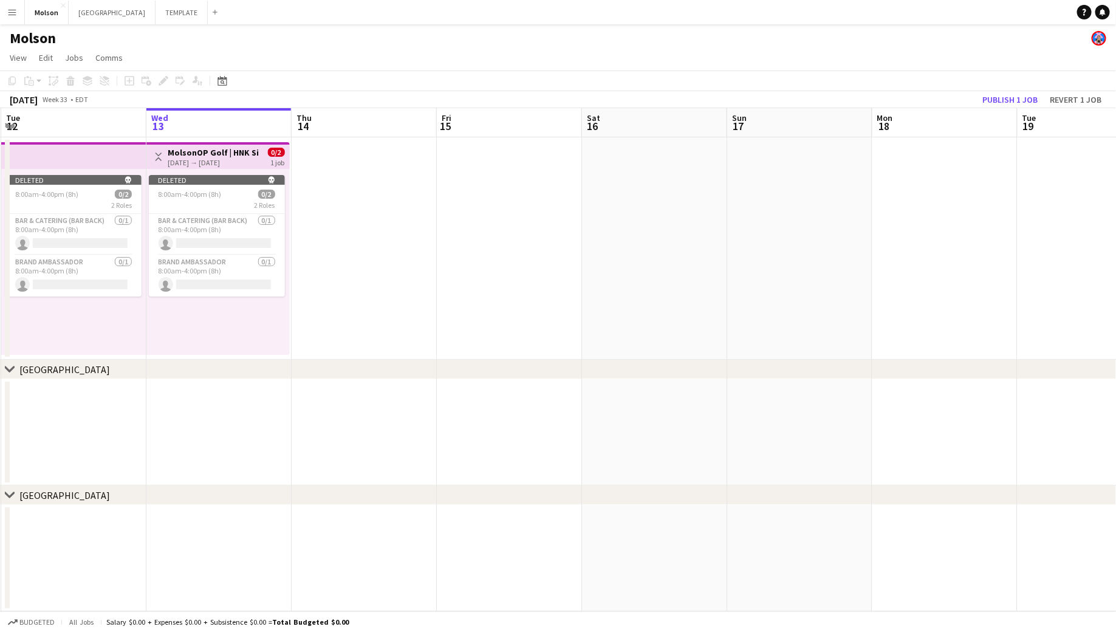
click at [194, 151] on h3 "MolsonOP Golf | HNK Silver ([GEOGRAPHIC_DATA], [GEOGRAPHIC_DATA])" at bounding box center [213, 152] width 91 height 11
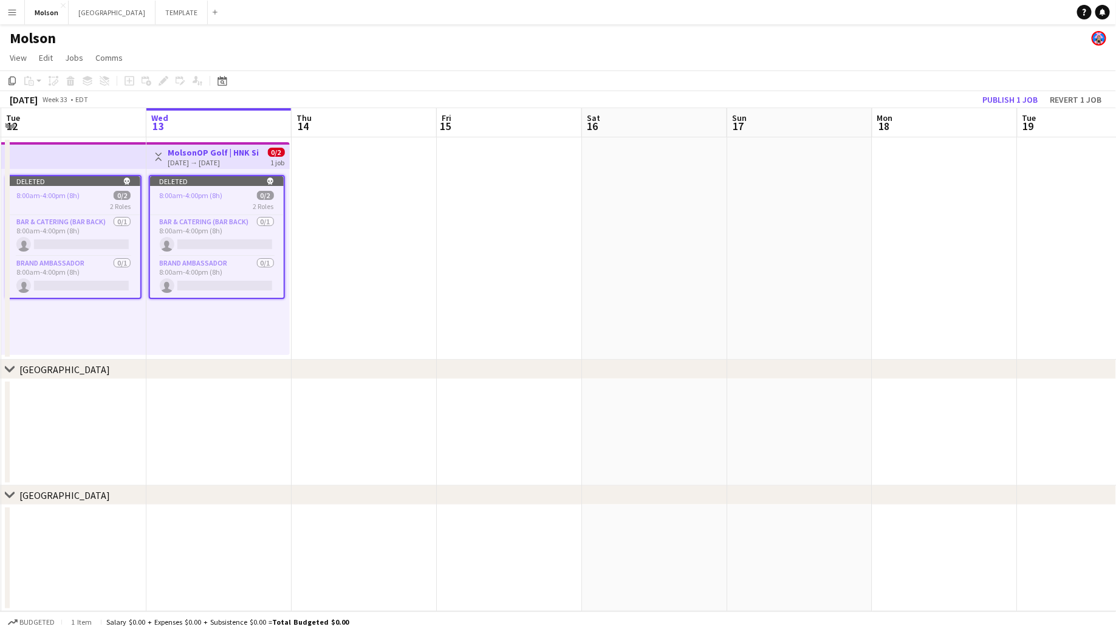
click at [382, 176] on app-date-cell at bounding box center [364, 248] width 145 height 222
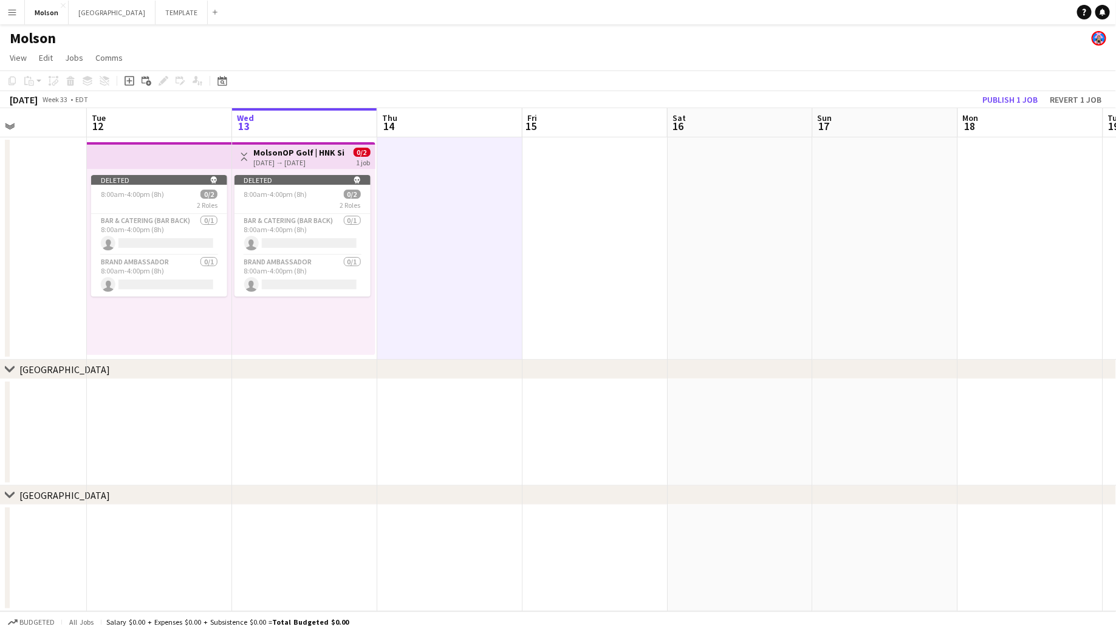
scroll to position [0, 322]
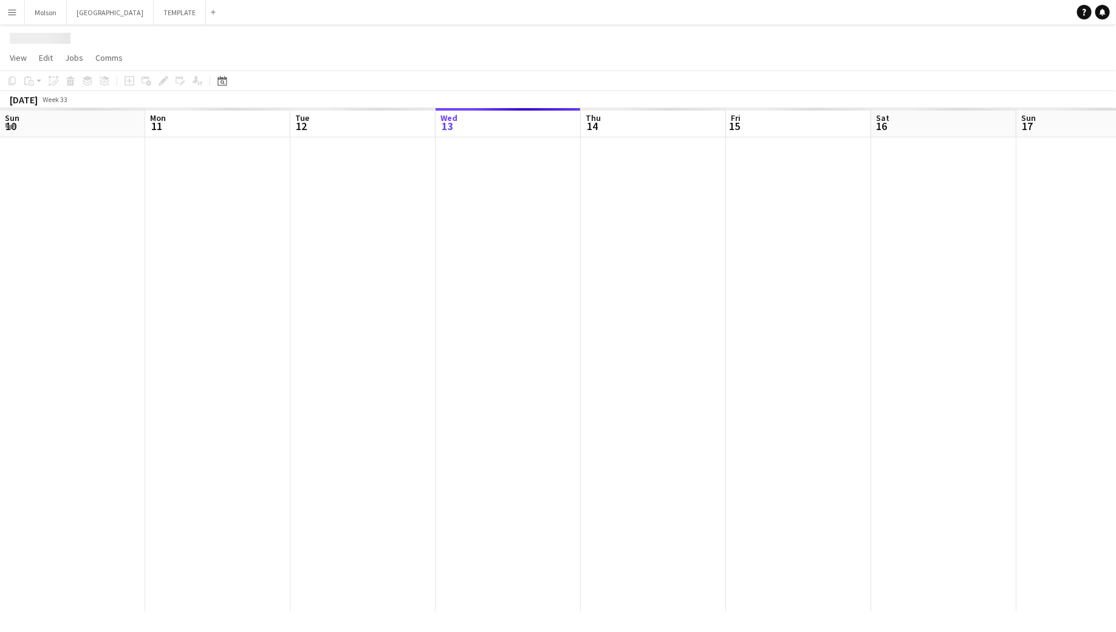
scroll to position [0, 291]
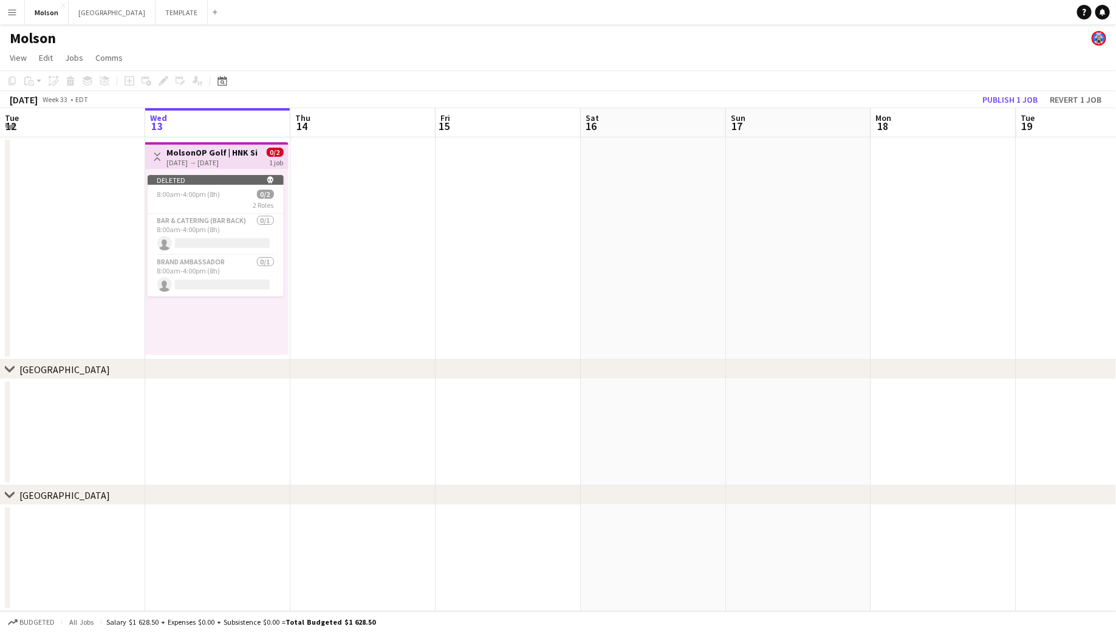
click at [219, 158] on div "[DATE] → [DATE]" at bounding box center [212, 162] width 91 height 9
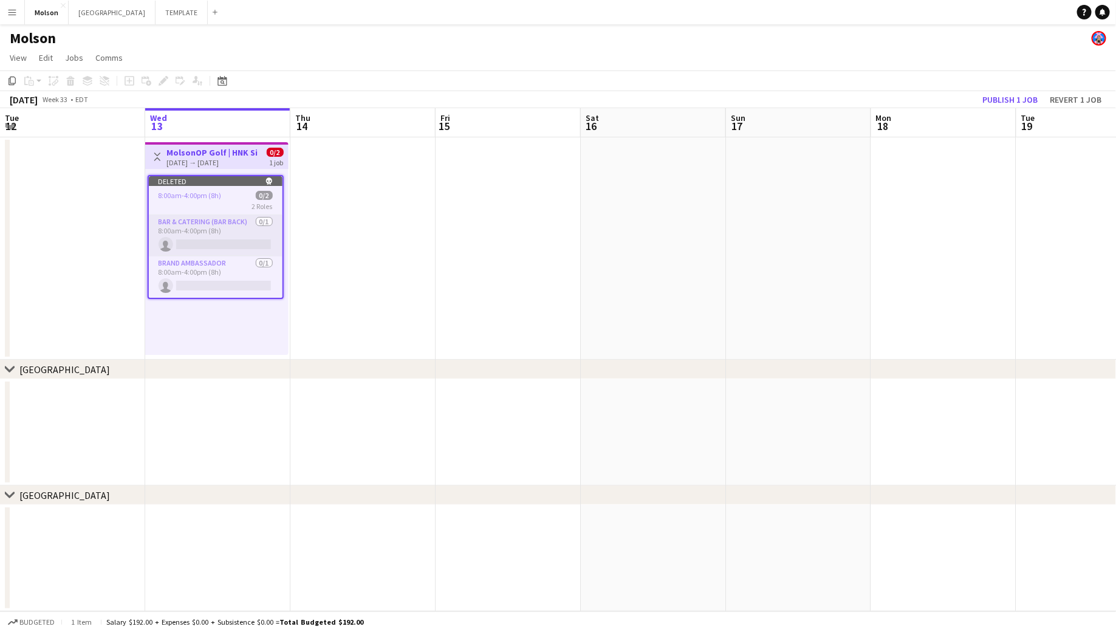
click at [207, 229] on app-card-role "Bar & Catering (Bar Back) 0/1 8:00am-4:00pm (8h) single-neutral-actions" at bounding box center [216, 235] width 134 height 41
click at [205, 149] on h3 "MolsonOP Golf | HNK Silver ([GEOGRAPHIC_DATA], [GEOGRAPHIC_DATA])" at bounding box center [212, 152] width 91 height 11
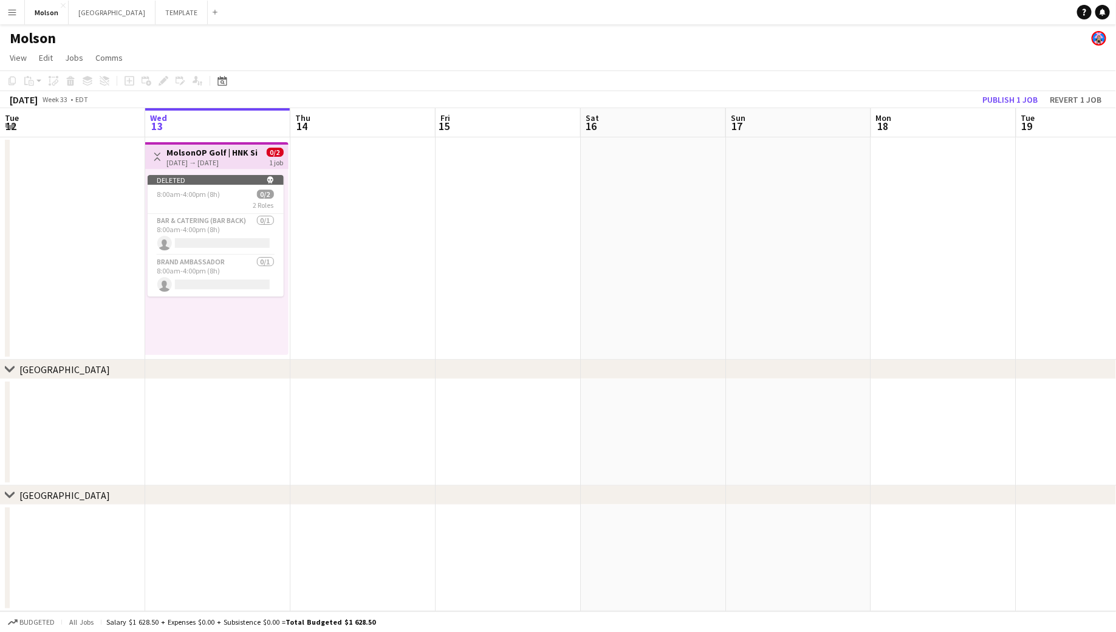
click at [366, 204] on app-date-cell at bounding box center [363, 248] width 145 height 222
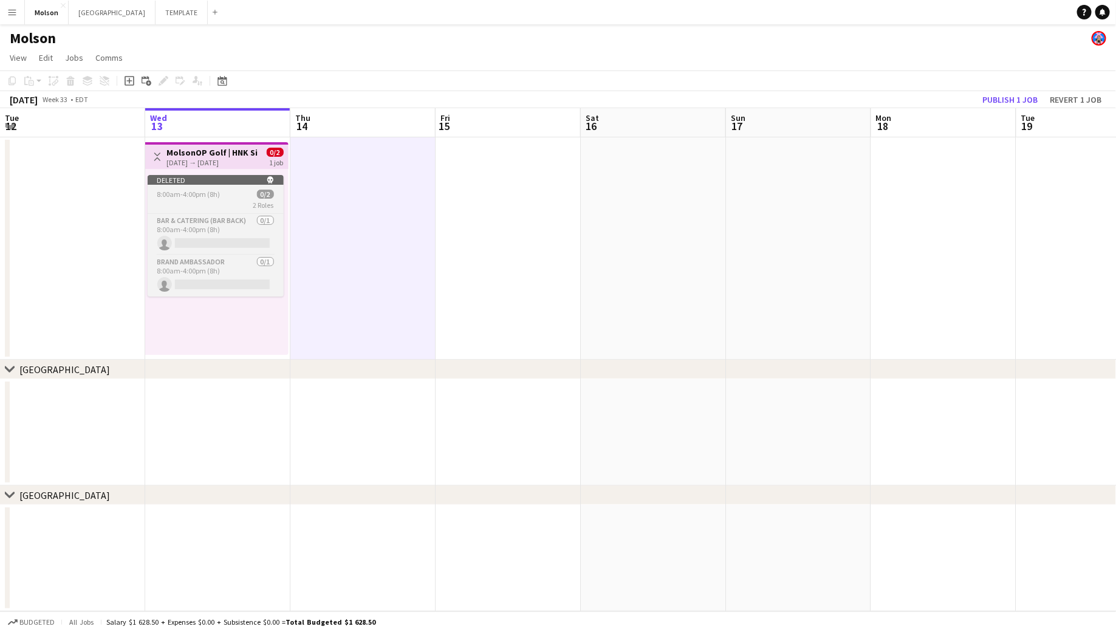
click at [233, 184] on div "Deleted skull" at bounding box center [216, 180] width 136 height 10
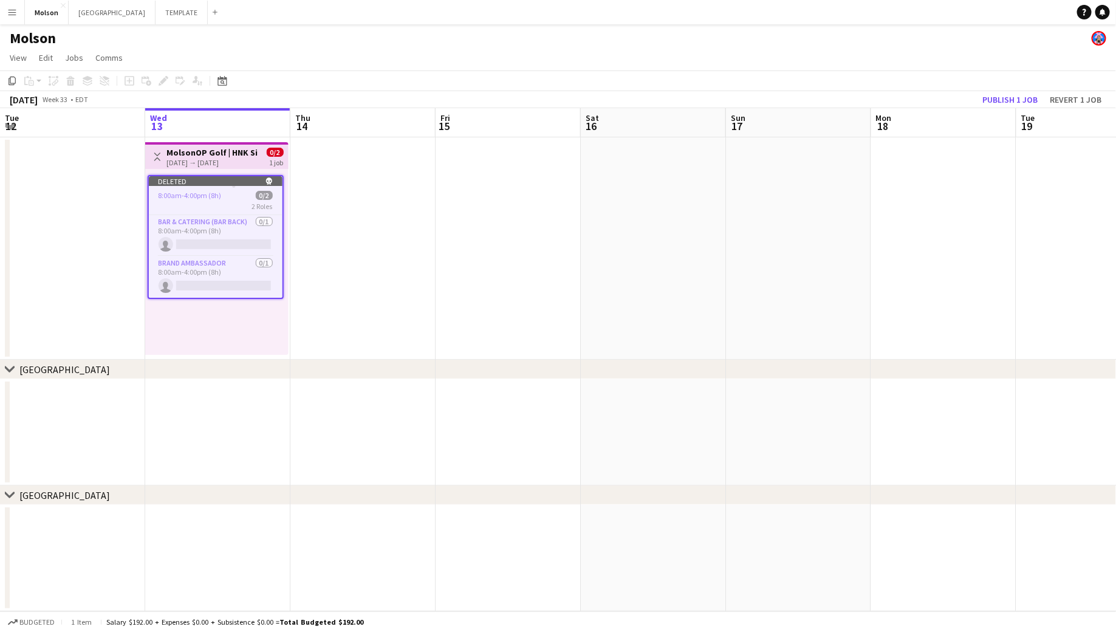
click at [238, 178] on div "Deleted skull" at bounding box center [216, 181] width 134 height 10
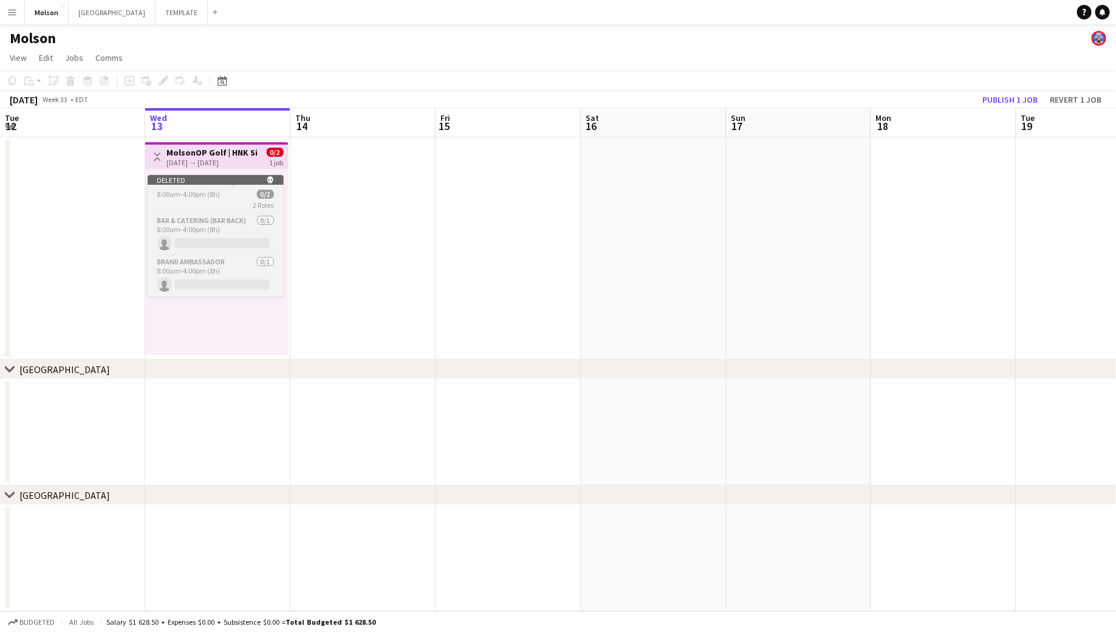
click at [238, 178] on div "Deleted skull" at bounding box center [216, 180] width 136 height 10
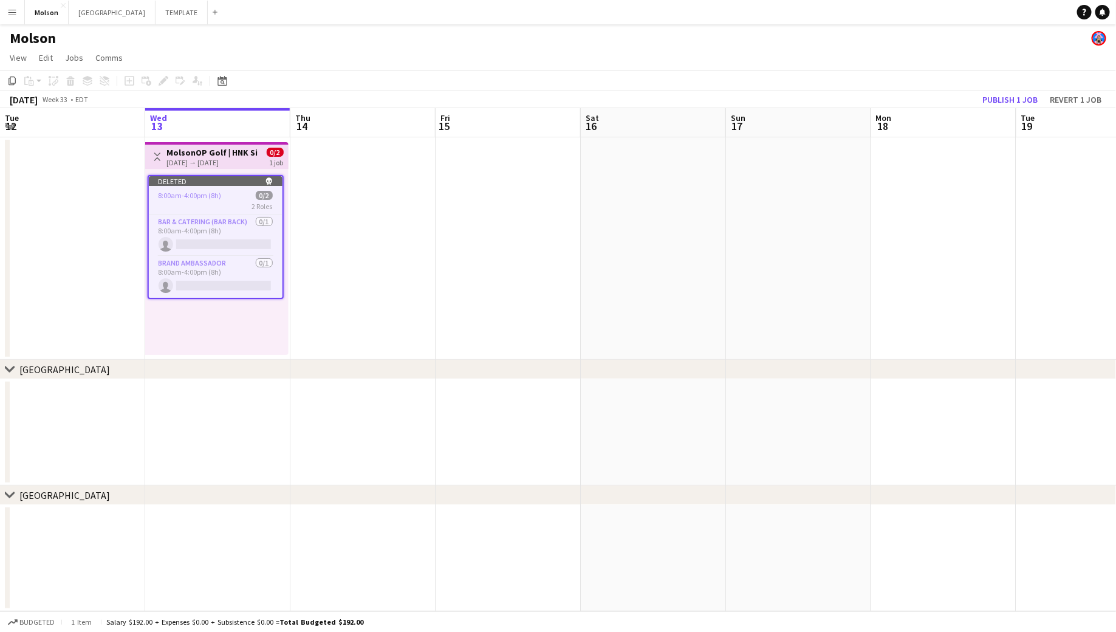
click at [154, 154] on app-icon "Toggle View" at bounding box center [157, 157] width 9 height 9
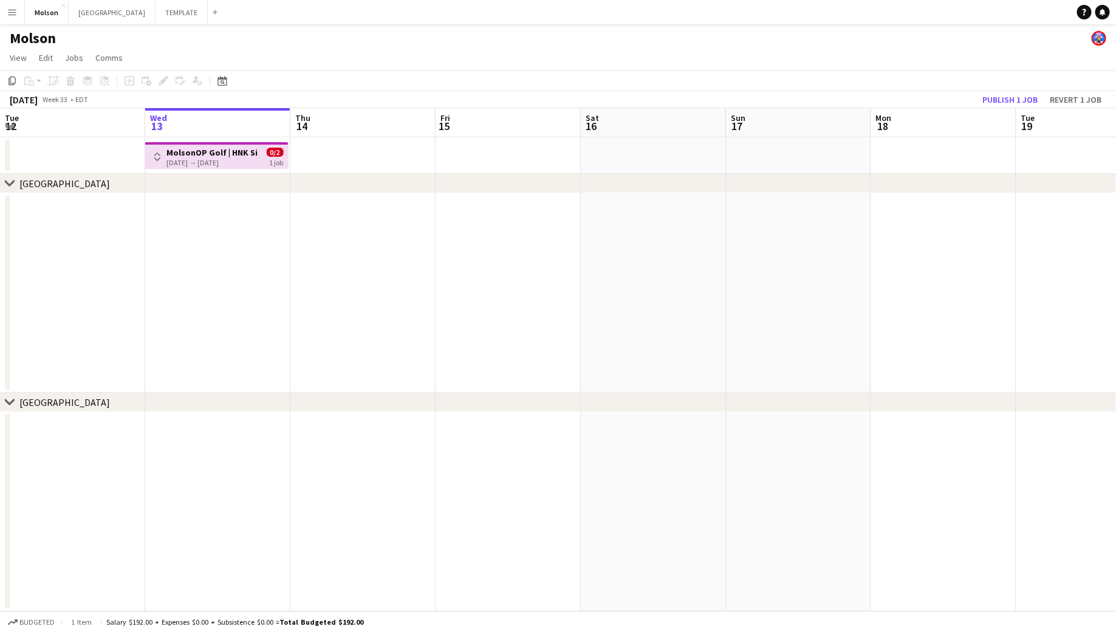
click at [157, 154] on app-icon "Toggle View" at bounding box center [157, 157] width 9 height 9
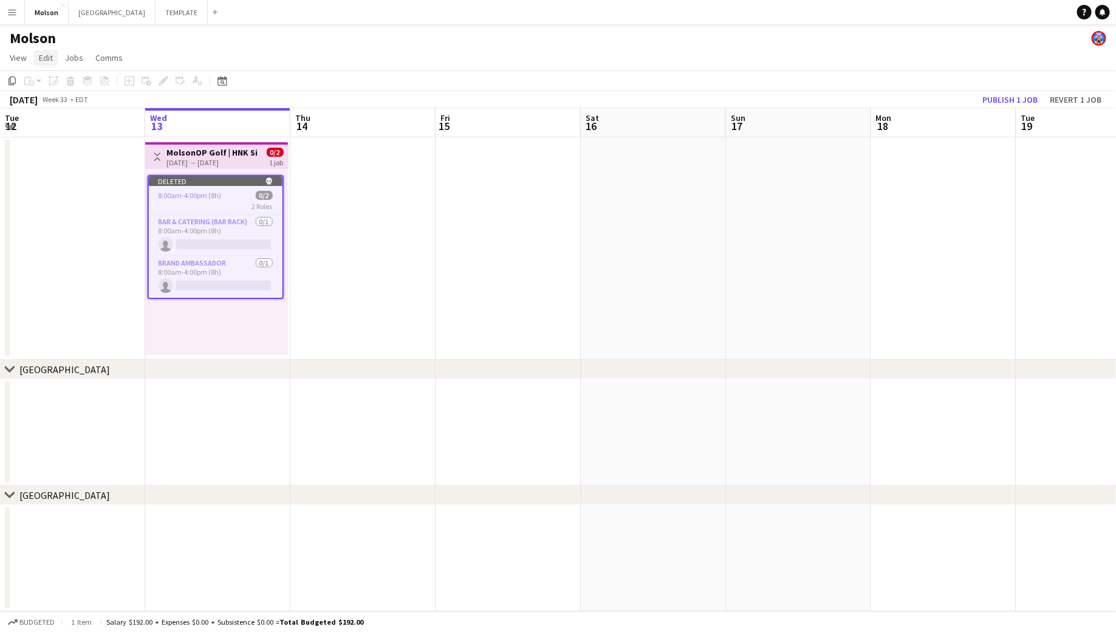
click at [43, 55] on span "Edit" at bounding box center [46, 57] width 14 height 11
click at [18, 52] on span "View" at bounding box center [18, 57] width 17 height 11
click at [122, 47] on app-page-menu "View Day view expanded Day view collapsed Month view Date picker Jump to today …" at bounding box center [558, 58] width 1116 height 23
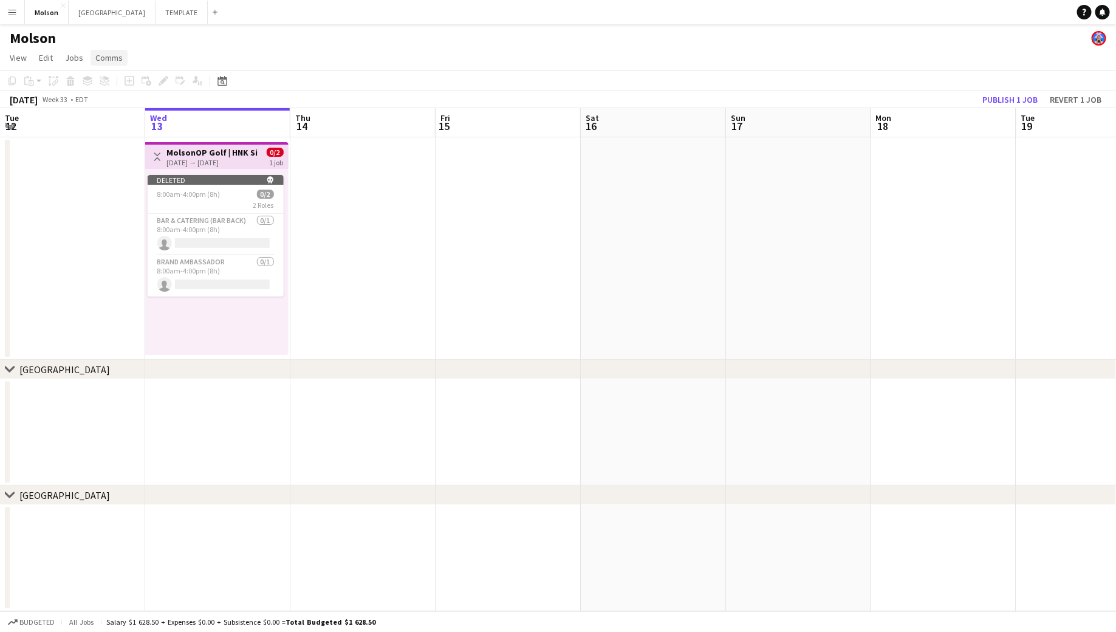
click at [113, 55] on span "Comms" at bounding box center [108, 57] width 27 height 11
click at [236, 74] on app-toolbar "Copy Paste Paste Command V Paste with crew Command Shift V Paste linked Job Del…" at bounding box center [558, 81] width 1116 height 21
click at [340, 230] on app-date-cell at bounding box center [363, 248] width 145 height 222
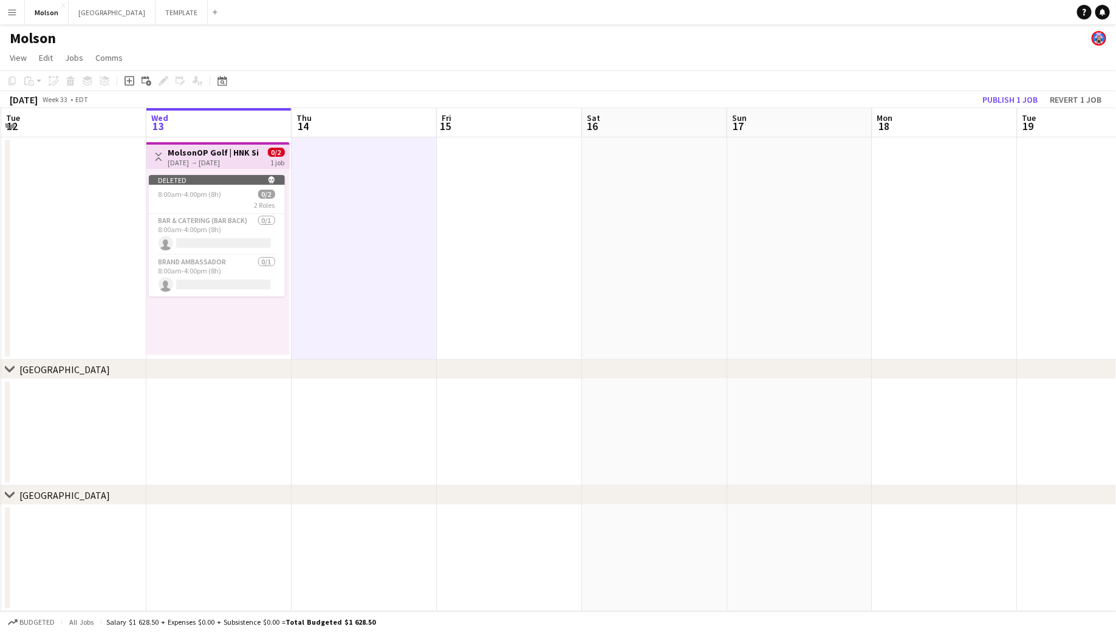
click at [17, 5] on button "Menu" at bounding box center [12, 12] width 24 height 24
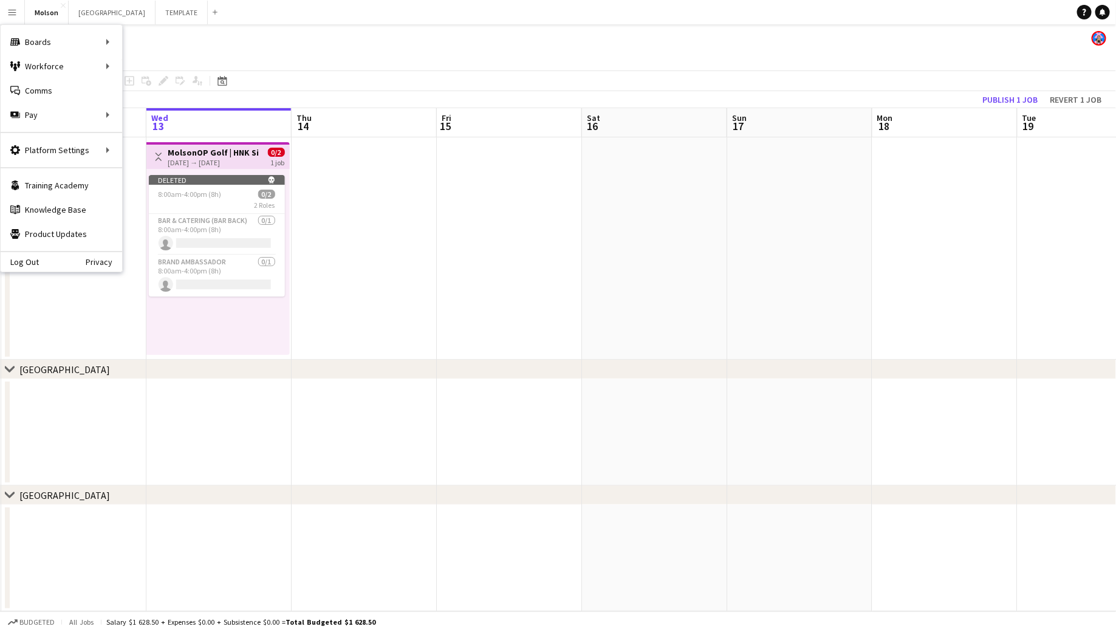
click at [420, 212] on app-date-cell at bounding box center [364, 248] width 145 height 222
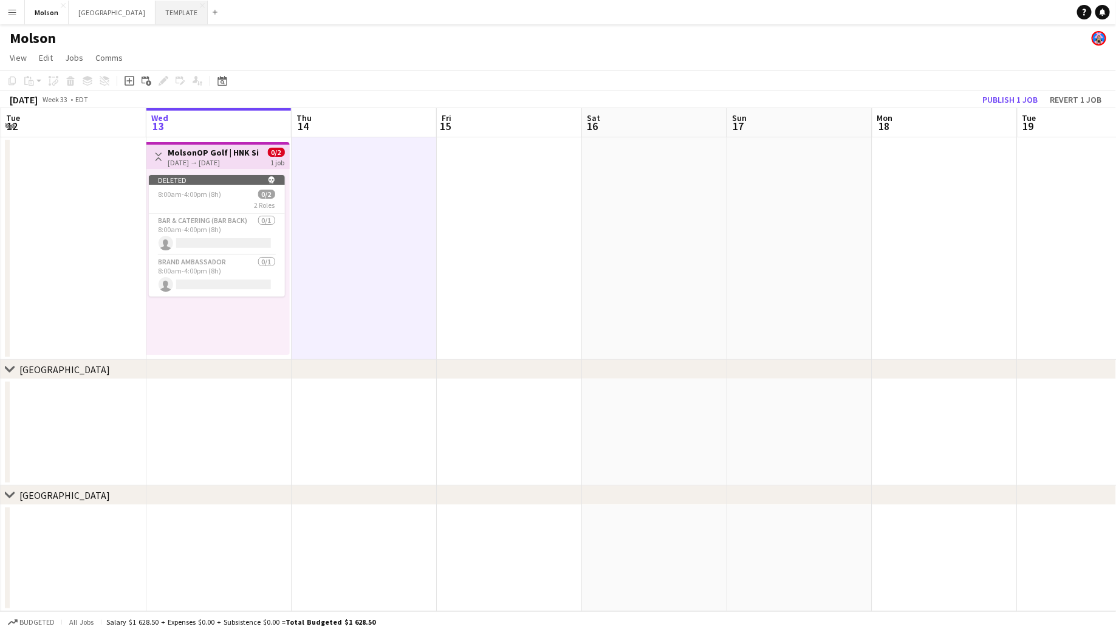
click at [156, 16] on button "TEMPLATE Close" at bounding box center [182, 13] width 52 height 24
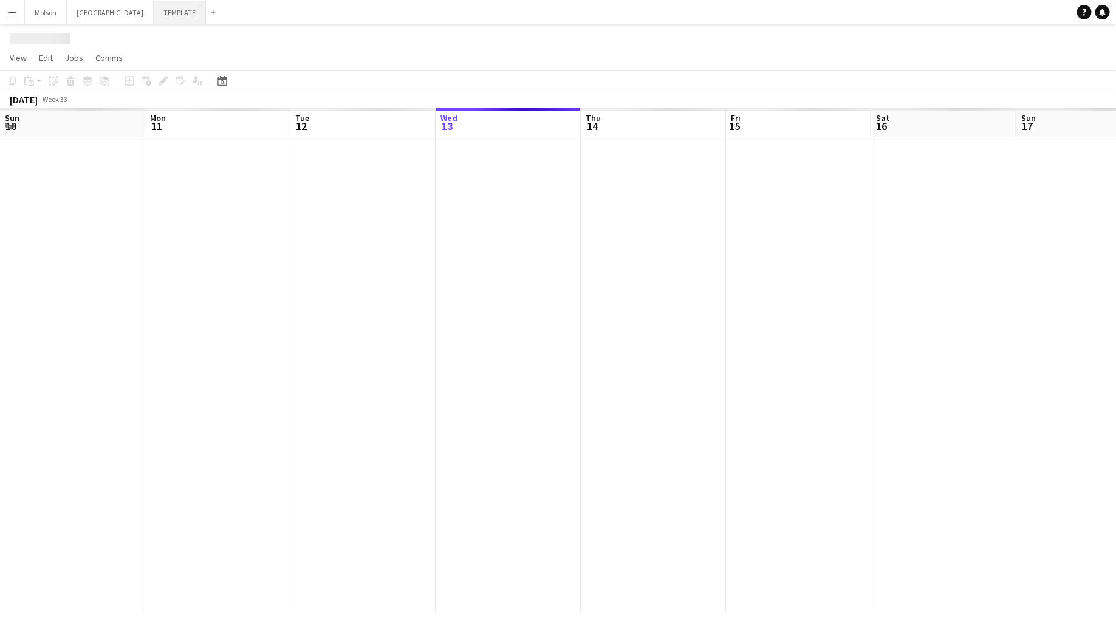
scroll to position [0, 291]
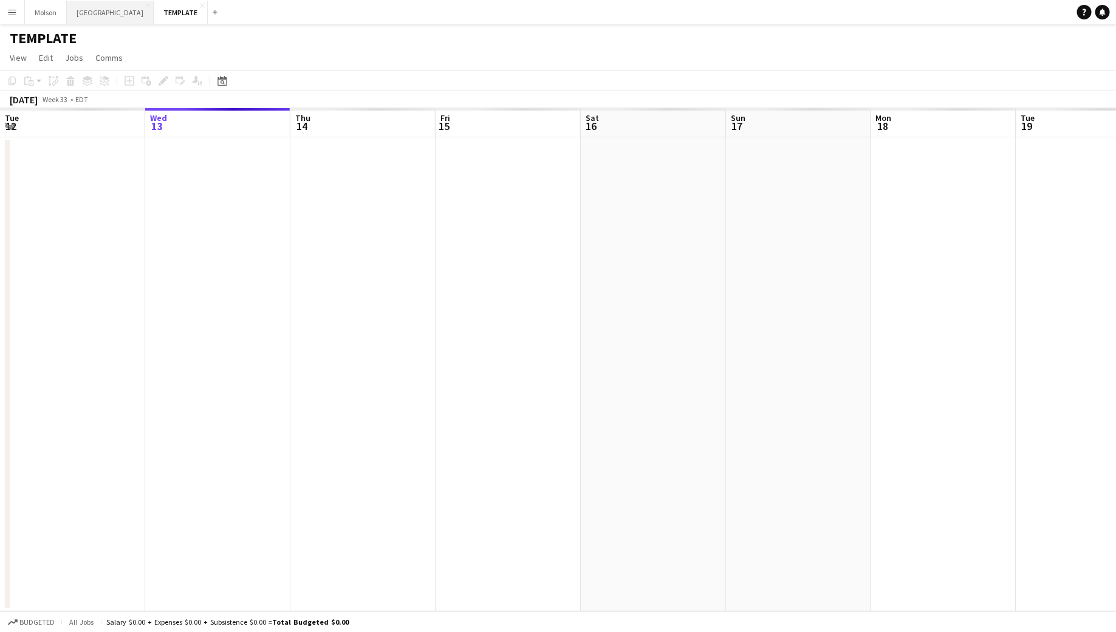
click at [98, 8] on button "Johnsonville Close" at bounding box center [110, 13] width 87 height 24
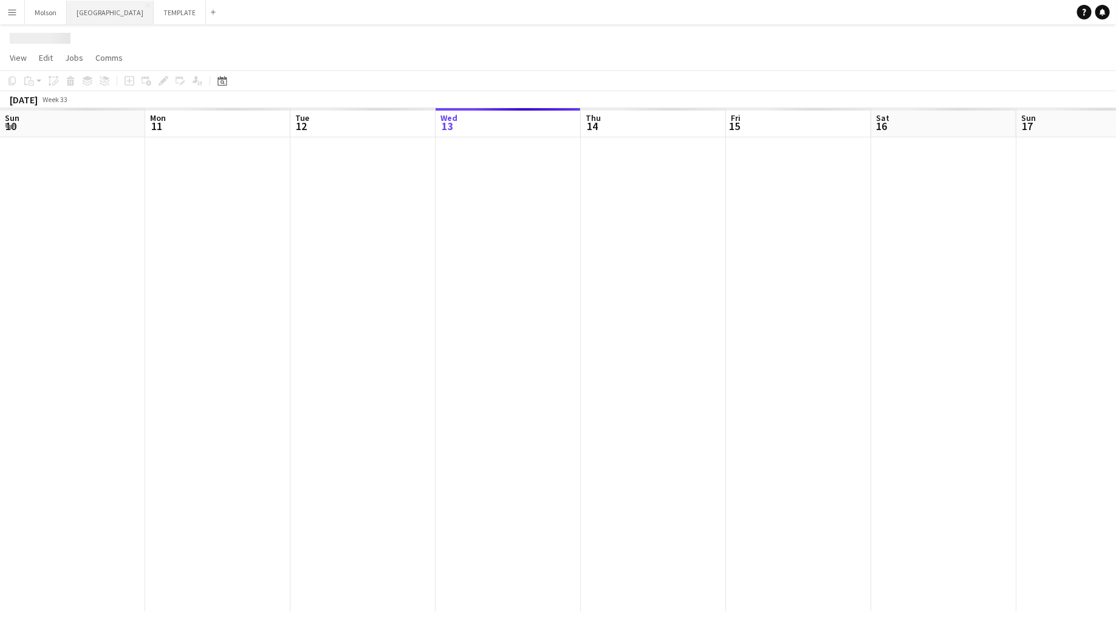
scroll to position [0, 291]
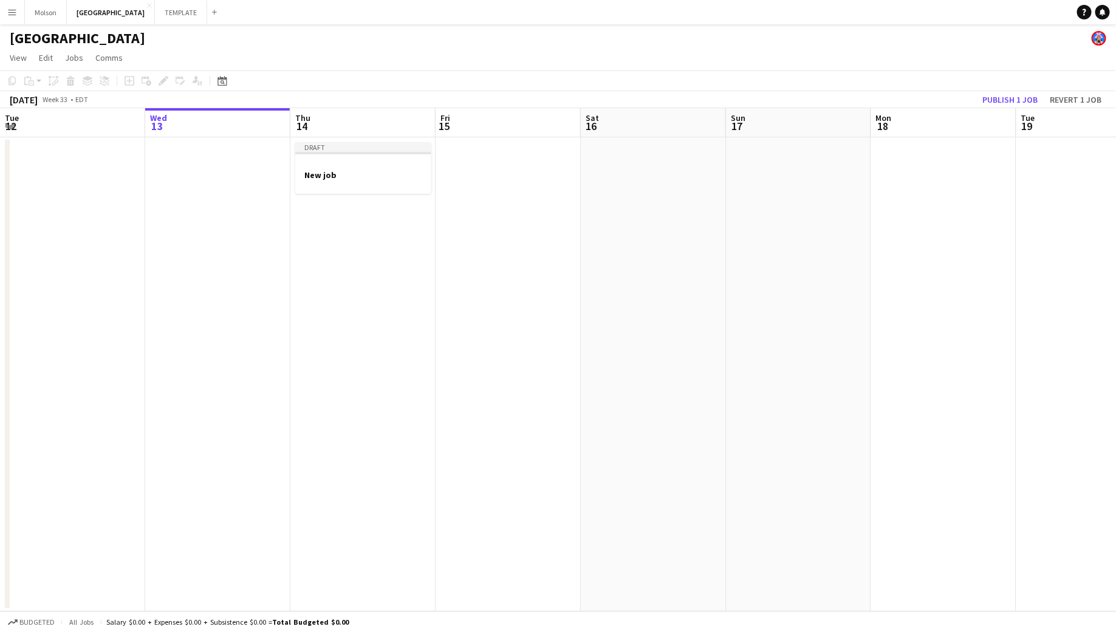
click at [13, 8] on app-icon "Menu" at bounding box center [12, 12] width 10 height 10
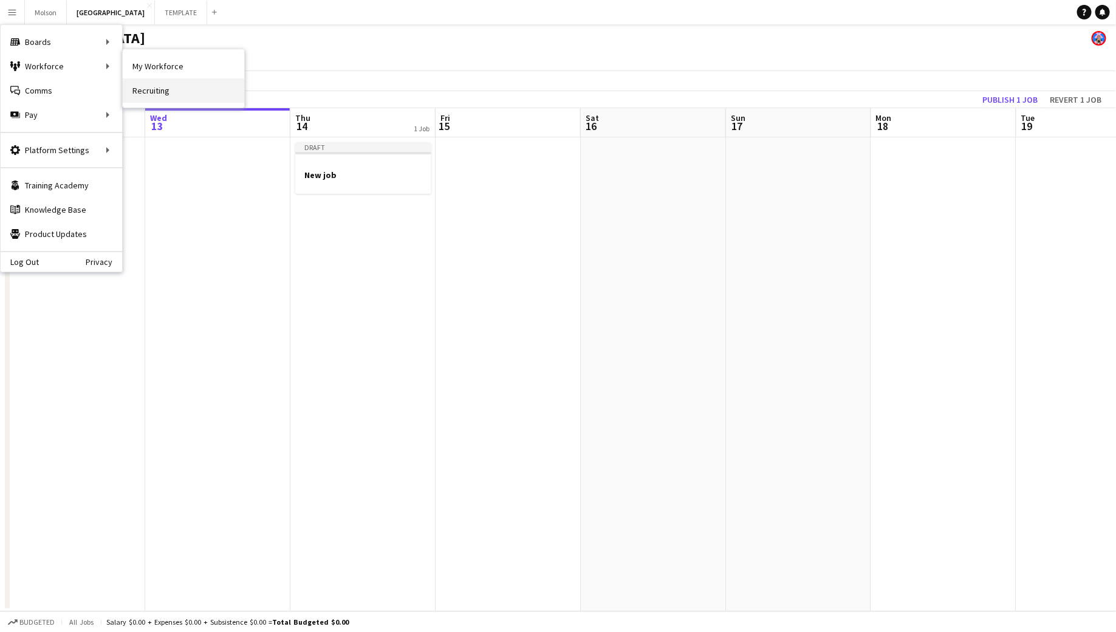
click at [170, 85] on link "Recruiting" at bounding box center [184, 90] width 122 height 24
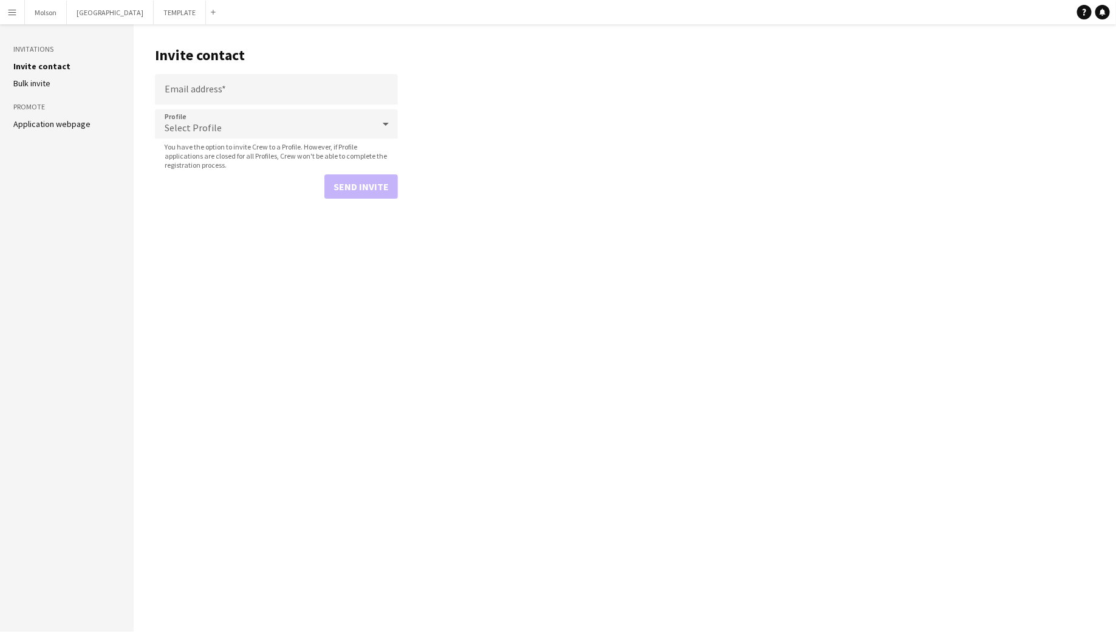
click at [72, 122] on link "Application webpage" at bounding box center [51, 124] width 77 height 11
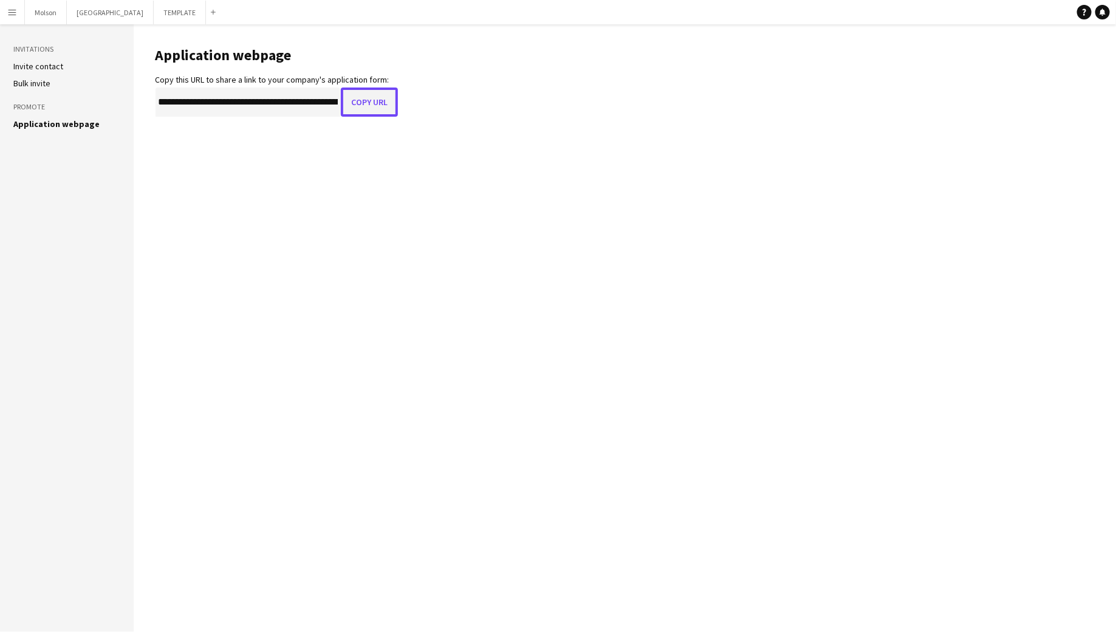
click at [361, 103] on button "Copy URL" at bounding box center [369, 102] width 57 height 29
